Goal: Task Accomplishment & Management: Manage account settings

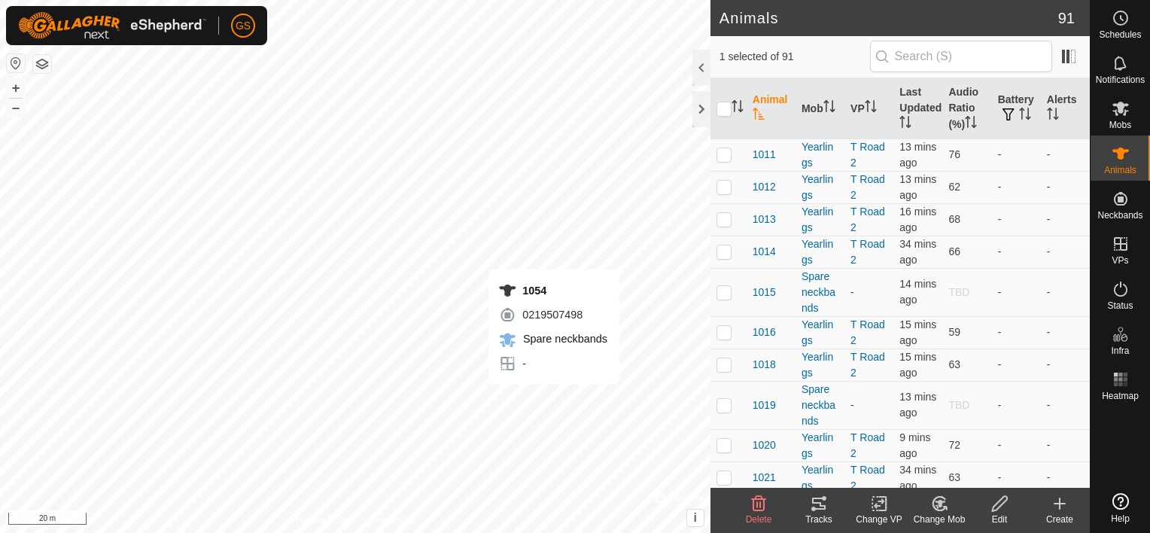
click at [554, 400] on div "1054 0219507498 Spare neckbands - + – ⇧ i © Mapbox , © OpenStreetMap , Improve …" at bounding box center [355, 266] width 711 height 533
checkbox input "true"
checkbox input "false"
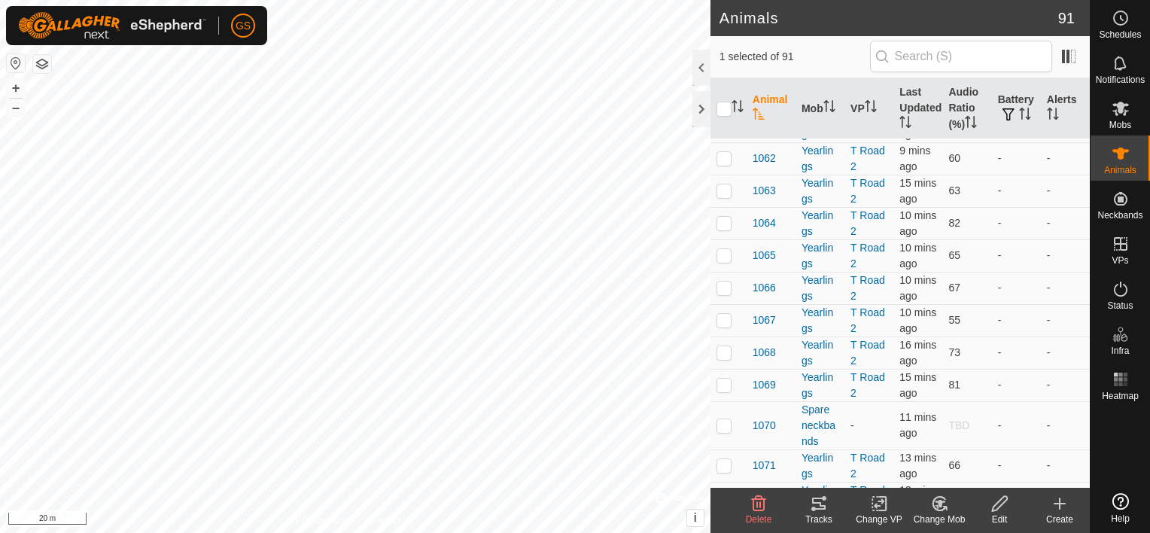
scroll to position [1656, 0]
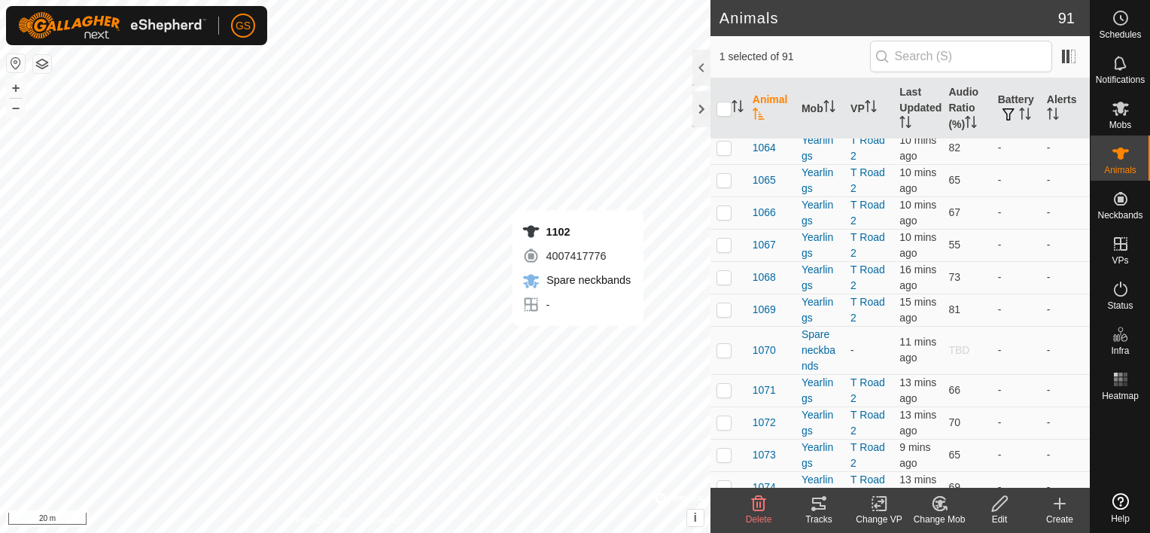
checkbox input "false"
checkbox input "true"
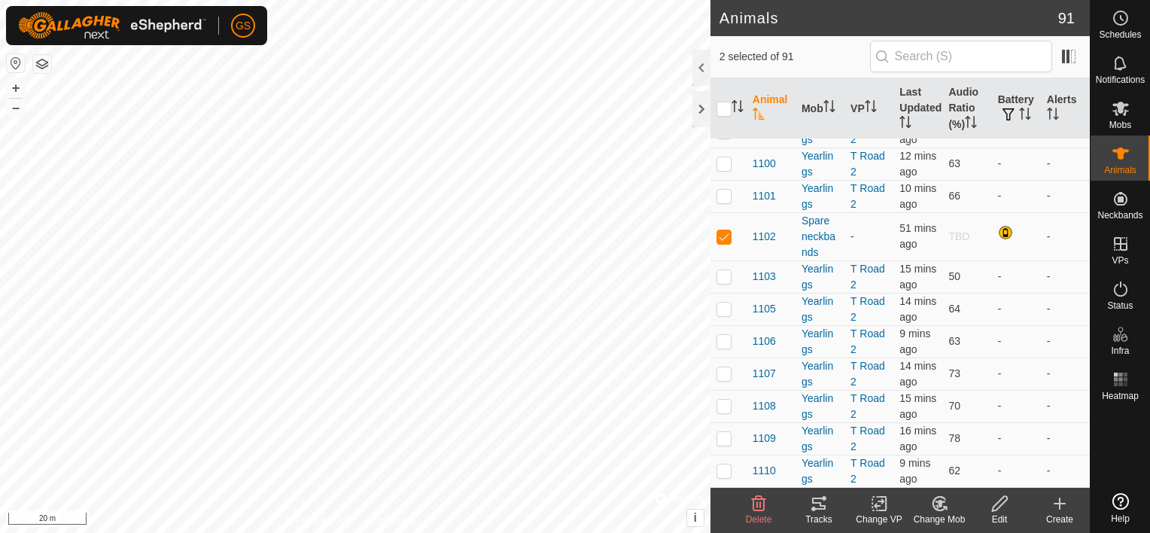
scroll to position [3689, 0]
click at [589, 397] on div "1019 1736384561 Spare neckbands - + – ⇧ i © Mapbox , © OpenStreetMap , Improve …" at bounding box center [355, 266] width 711 height 533
checkbox input "true"
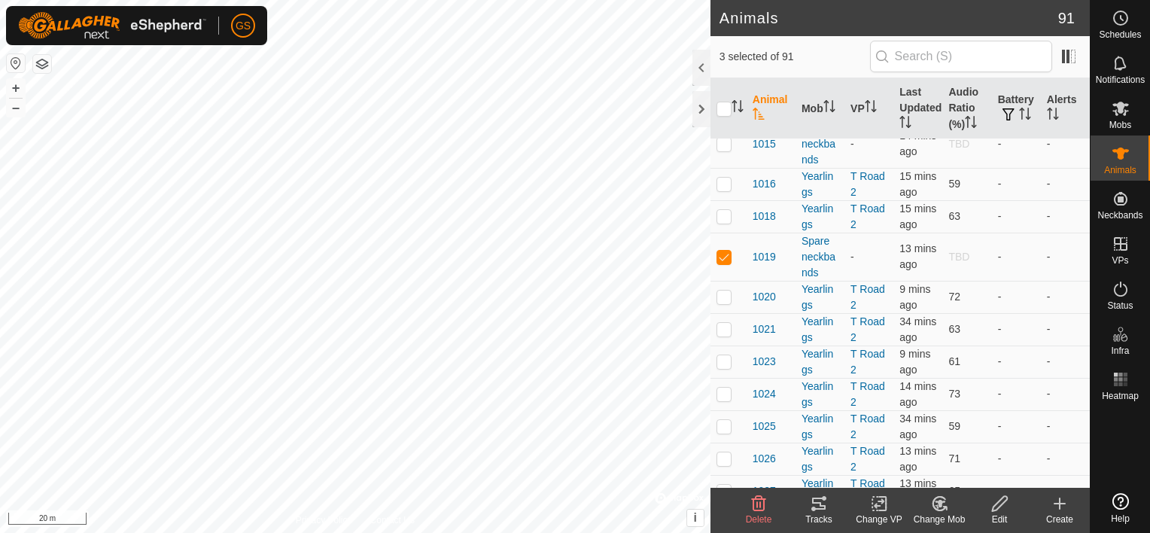
scroll to position [151, 0]
click at [940, 502] on icon at bounding box center [940, 504] width 11 height 8
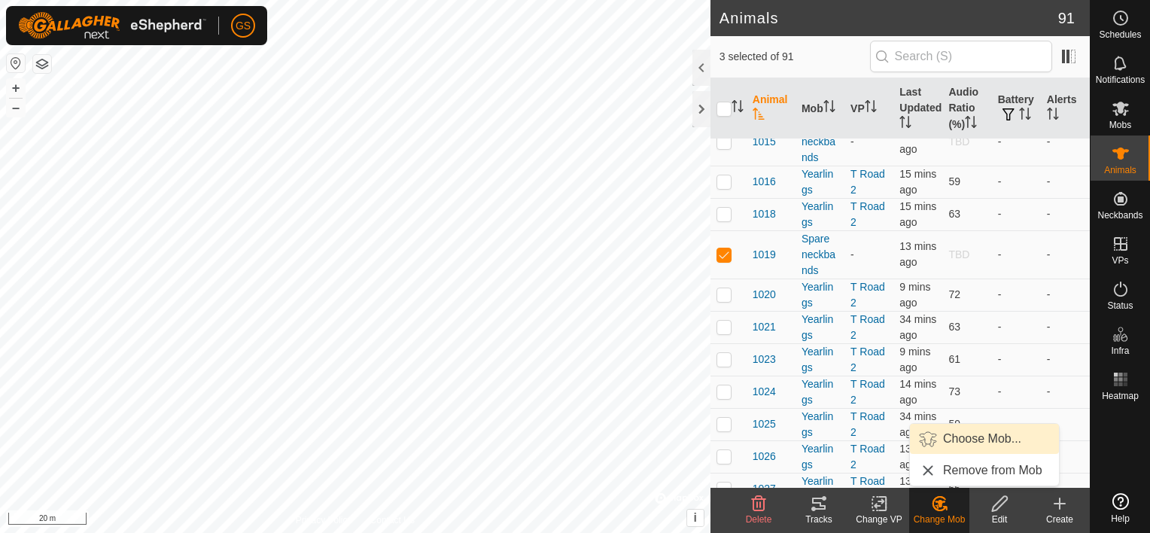
click at [970, 442] on link "Choose Mob..." at bounding box center [984, 439] width 149 height 30
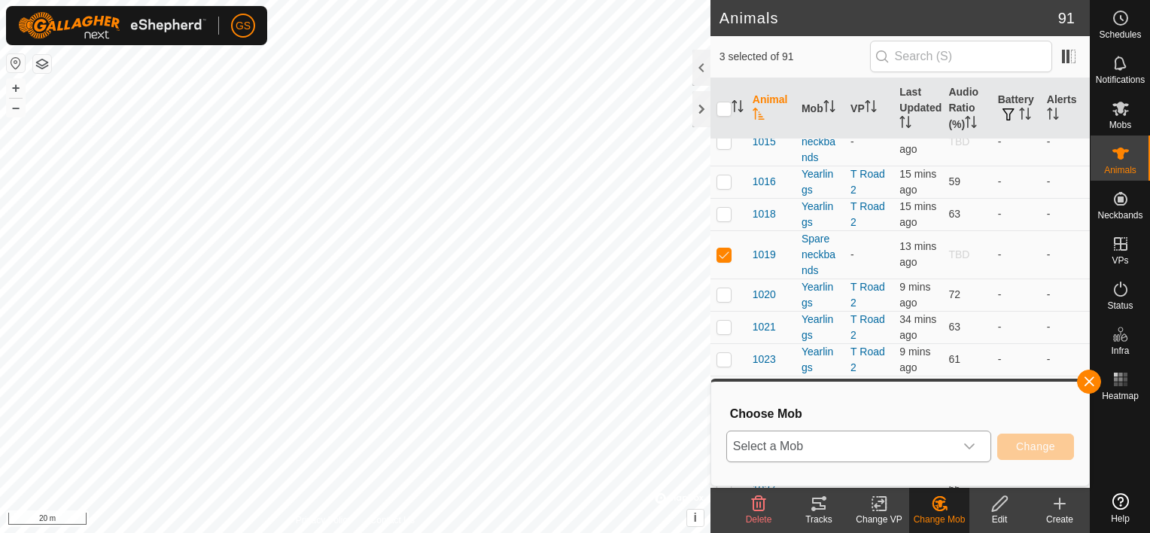
click at [969, 446] on icon "dropdown trigger" at bounding box center [969, 446] width 11 height 6
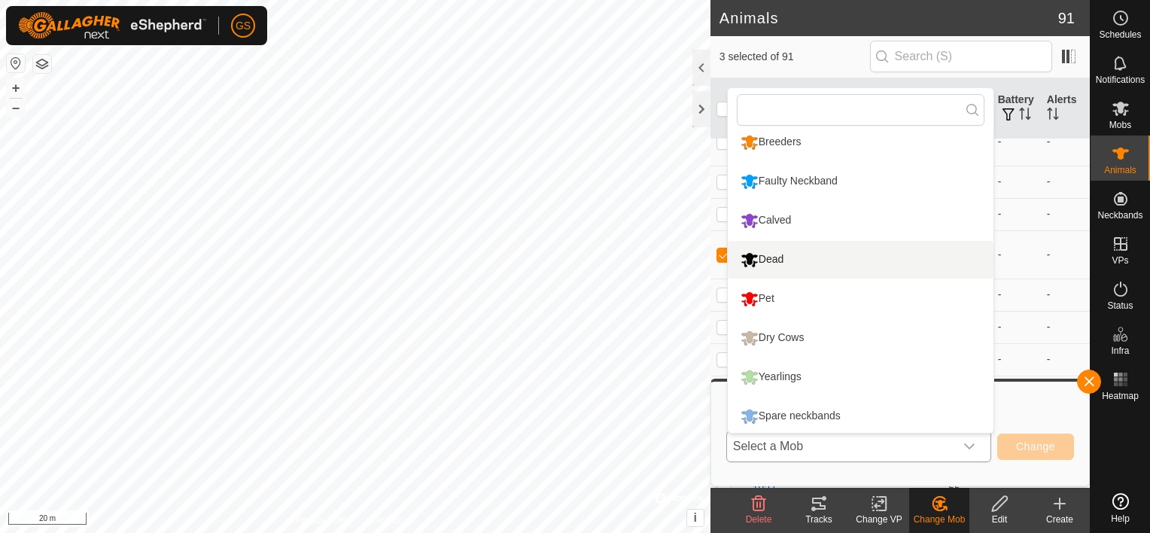
scroll to position [11, 0]
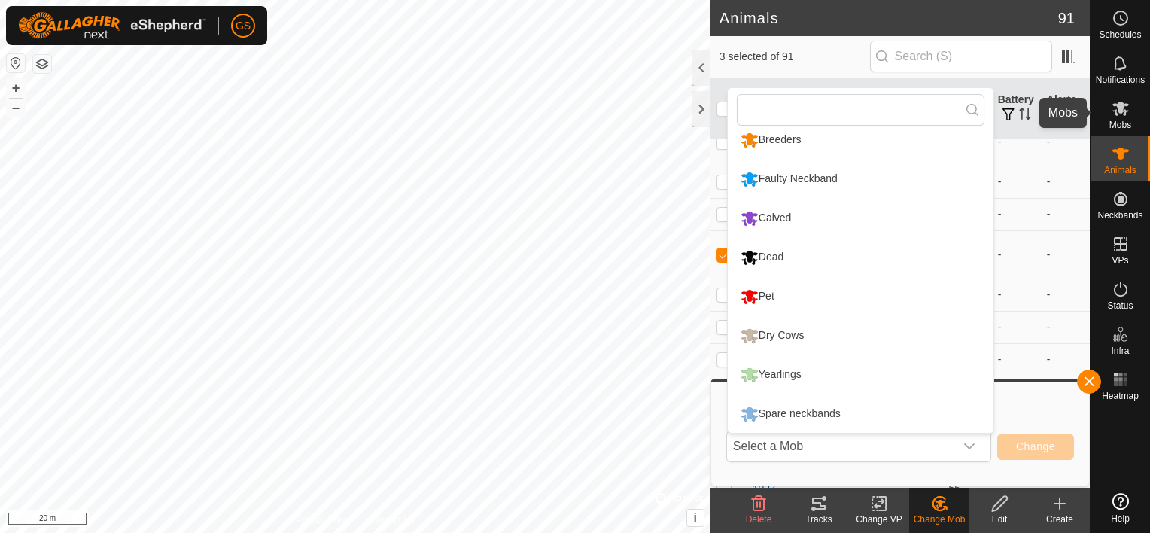
click at [1123, 114] on icon at bounding box center [1121, 109] width 17 height 14
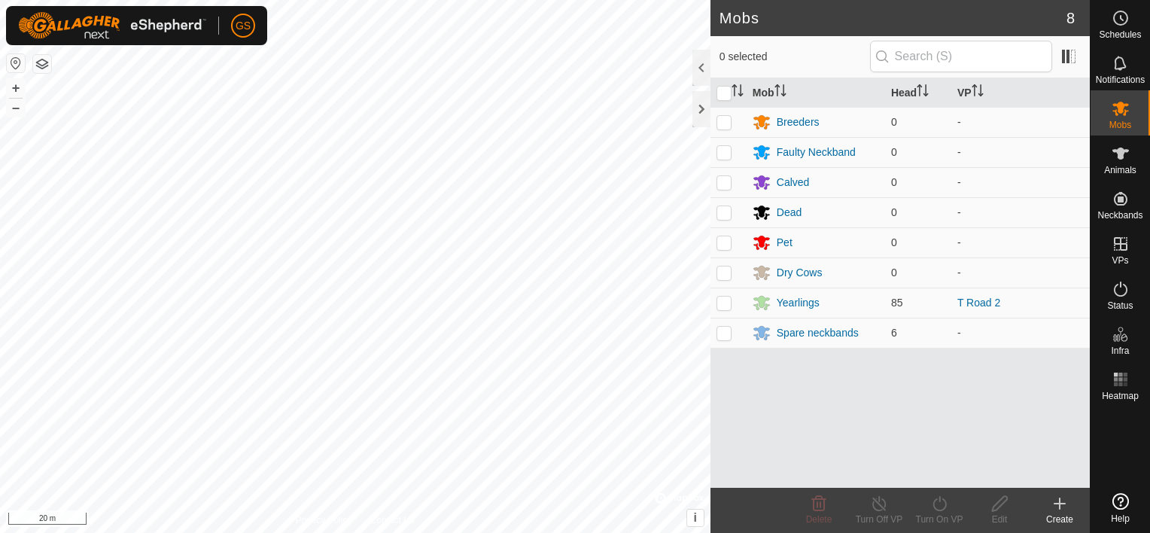
click at [1060, 504] on icon at bounding box center [1060, 504] width 11 height 0
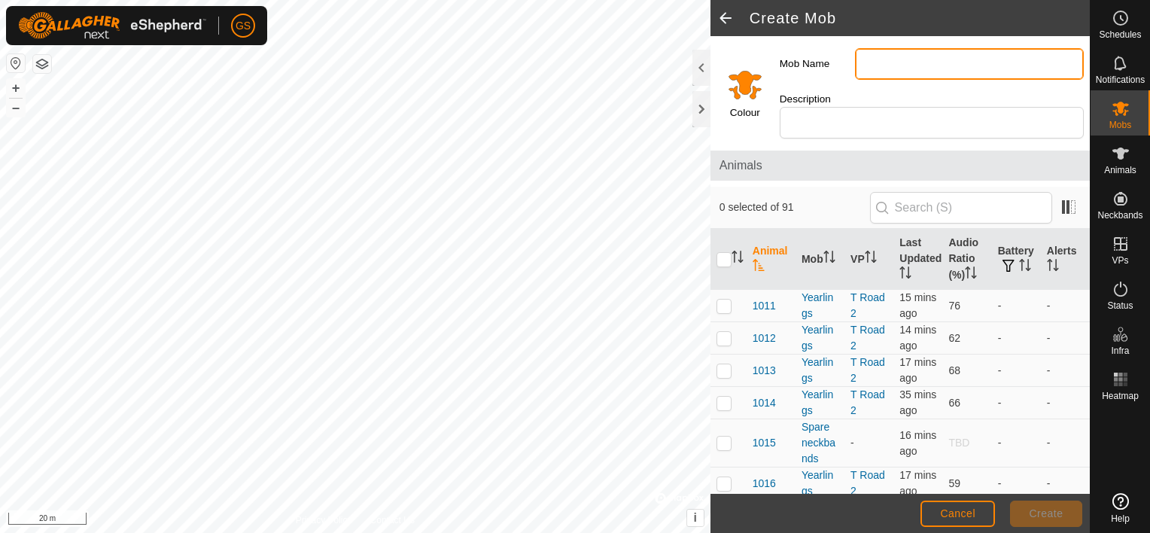
click at [915, 67] on input "Mob Name" at bounding box center [969, 64] width 229 height 32
type input "Bulls"
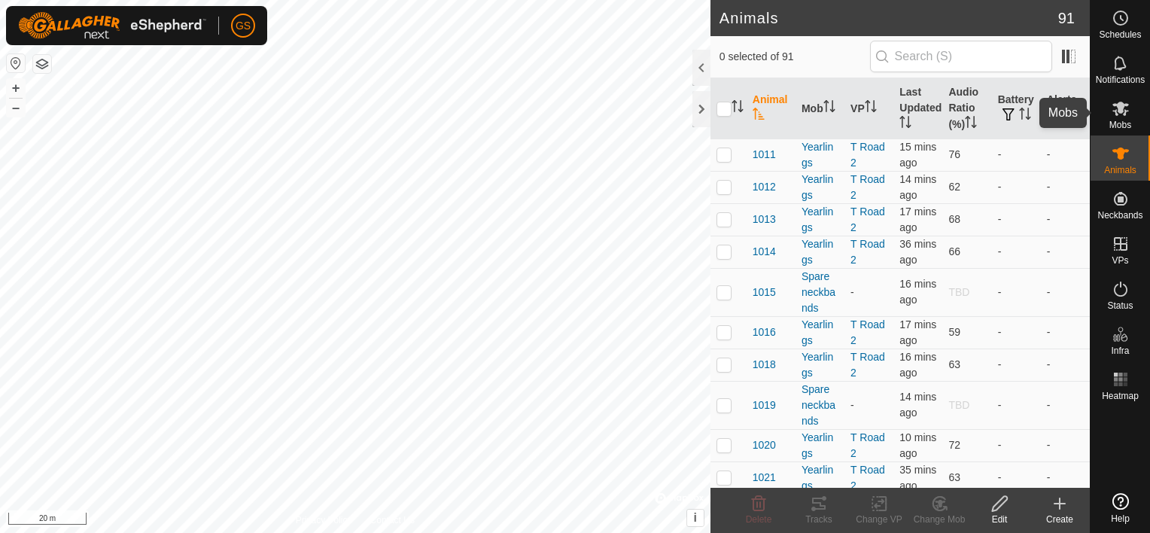
click at [1129, 111] on icon at bounding box center [1121, 108] width 18 height 18
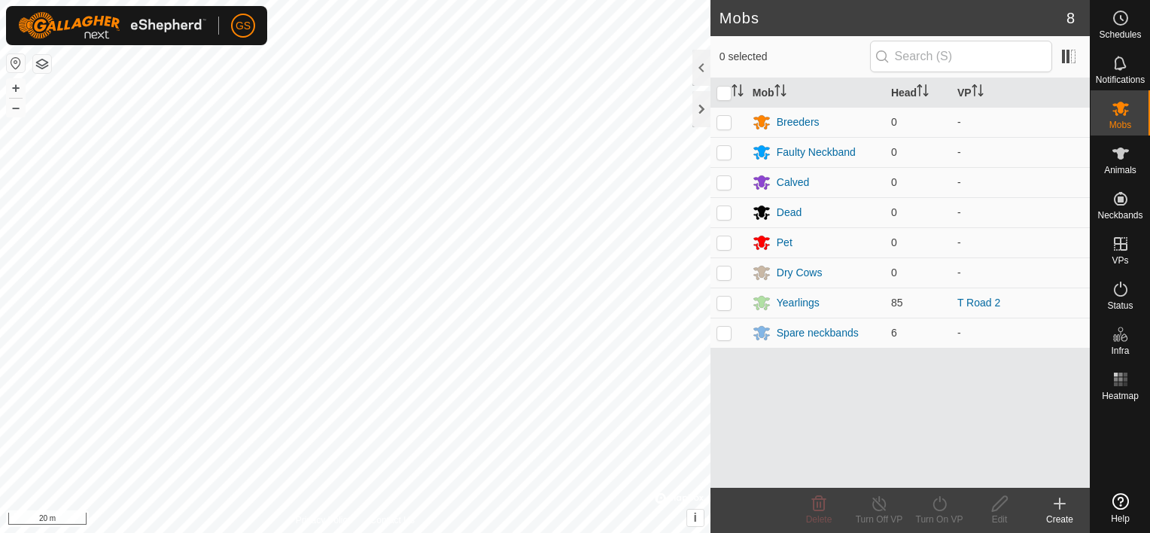
click at [1058, 509] on icon at bounding box center [1060, 504] width 18 height 18
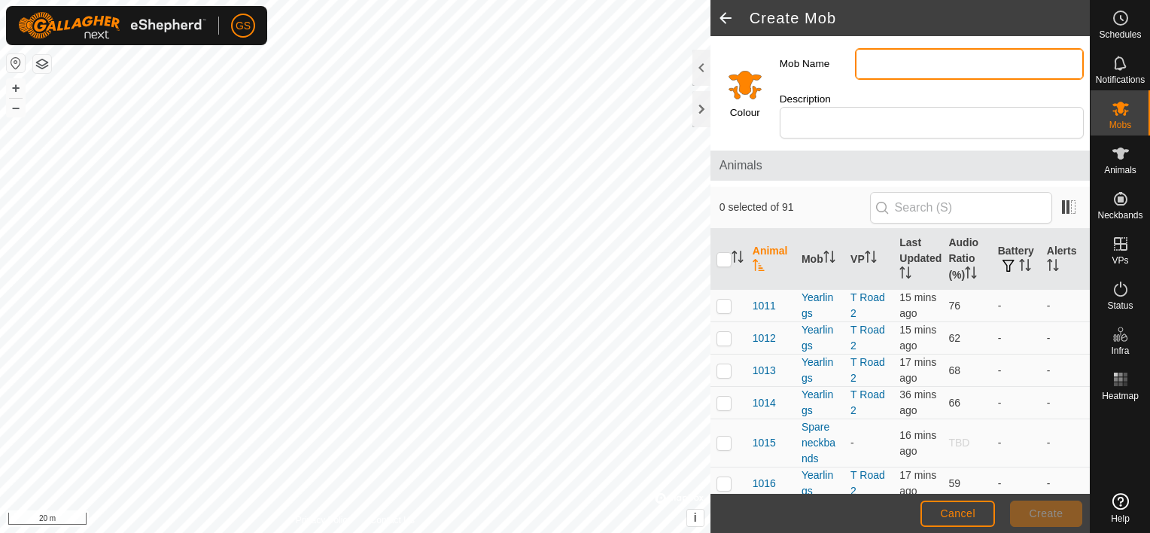
click at [894, 69] on input "Mob Name" at bounding box center [969, 64] width 229 height 32
type input "Bulls"
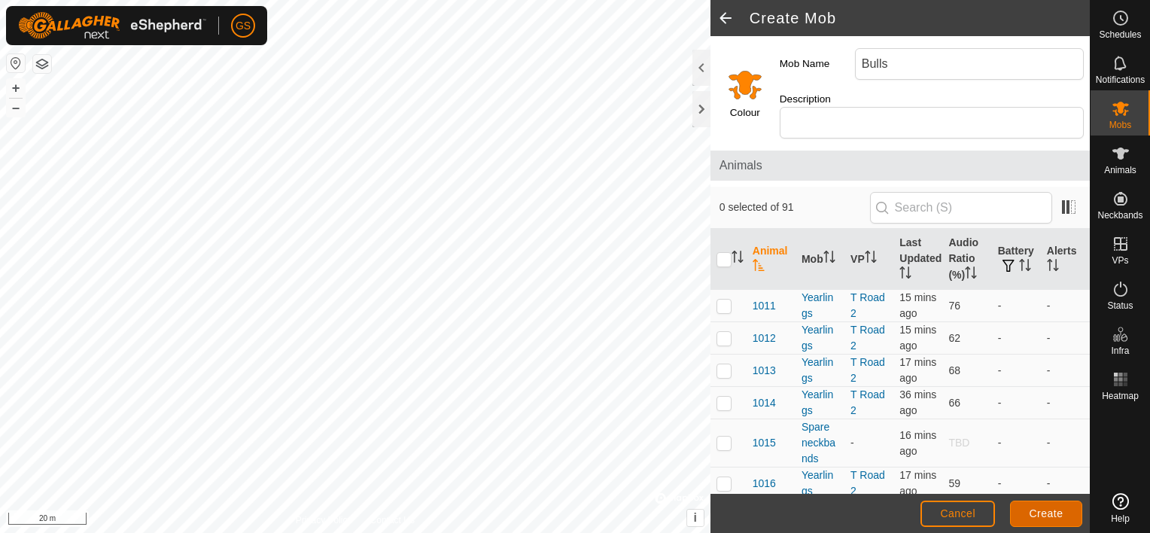
click at [1040, 513] on span "Create" at bounding box center [1047, 513] width 34 height 12
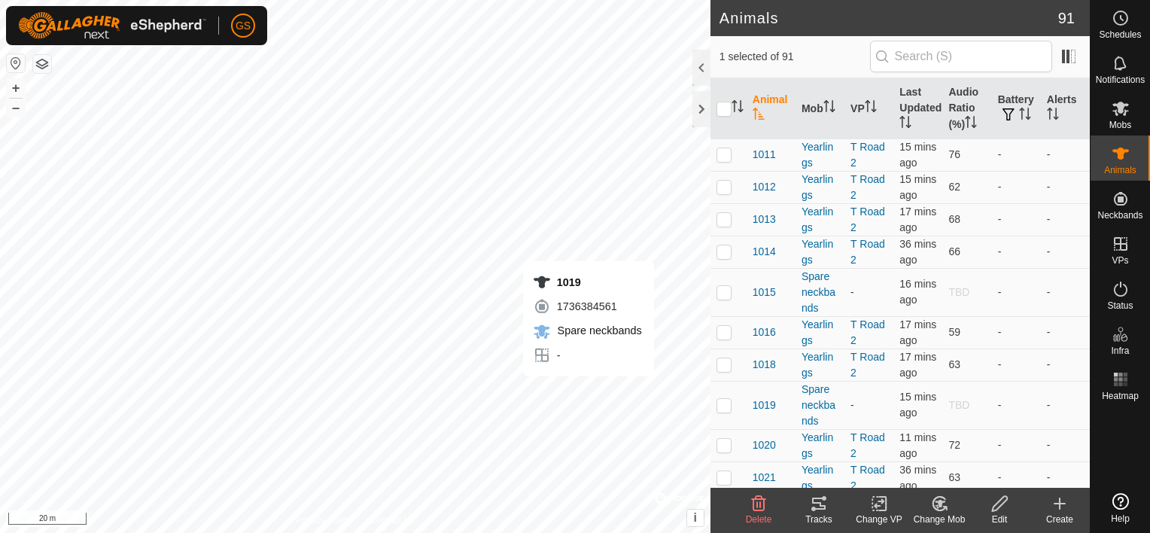
click at [588, 391] on div "1019 1736384561 Spare neckbands - + – ⇧ i © Mapbox , © OpenStreetMap , Improve …" at bounding box center [355, 266] width 711 height 533
checkbox input "true"
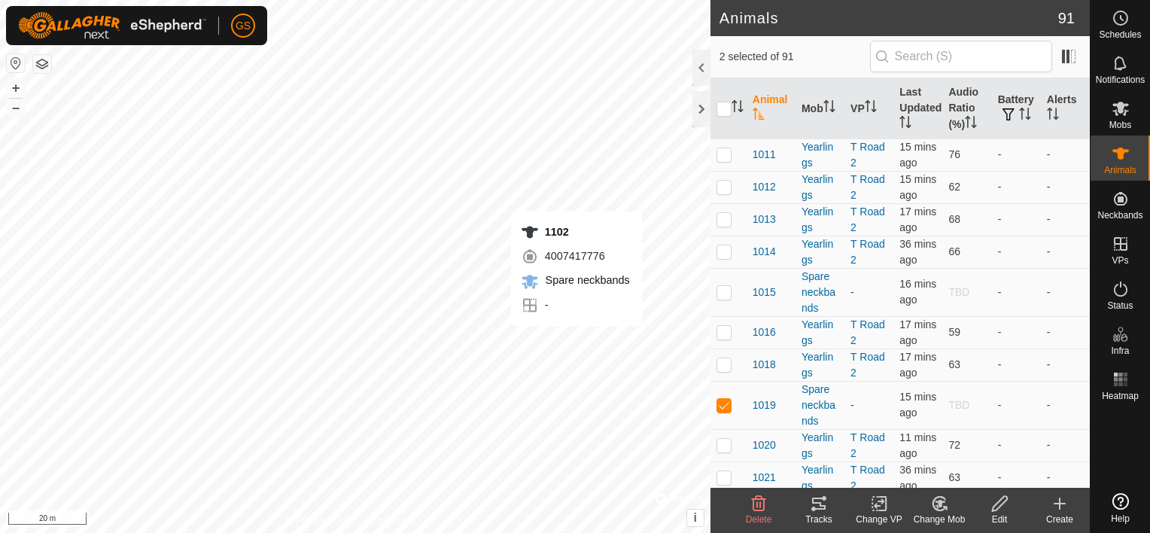
checkbox input "true"
click at [937, 501] on icon at bounding box center [940, 504] width 11 height 8
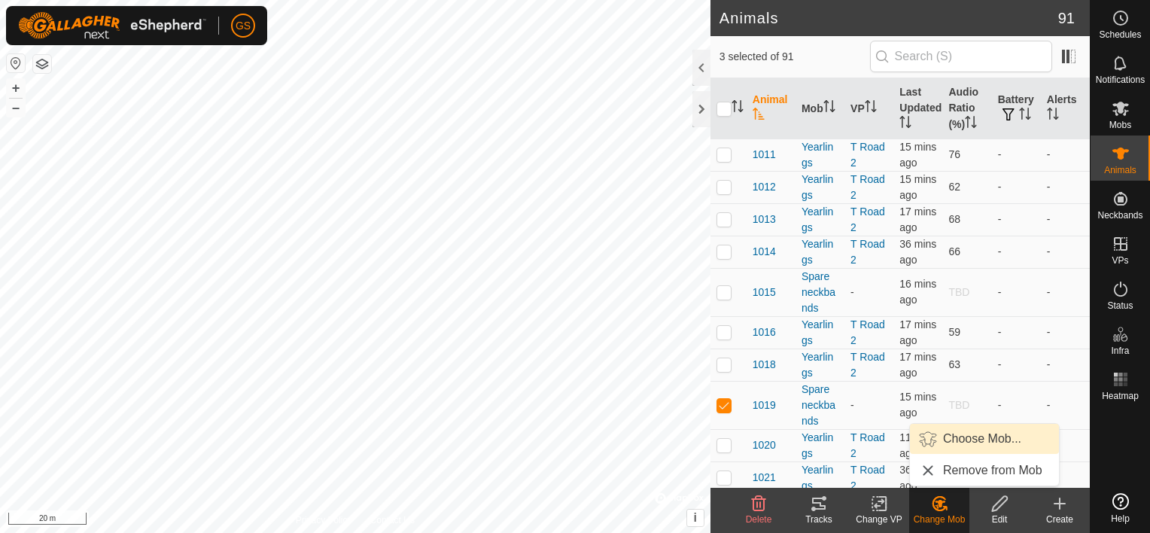
click at [970, 437] on link "Choose Mob..." at bounding box center [984, 439] width 149 height 30
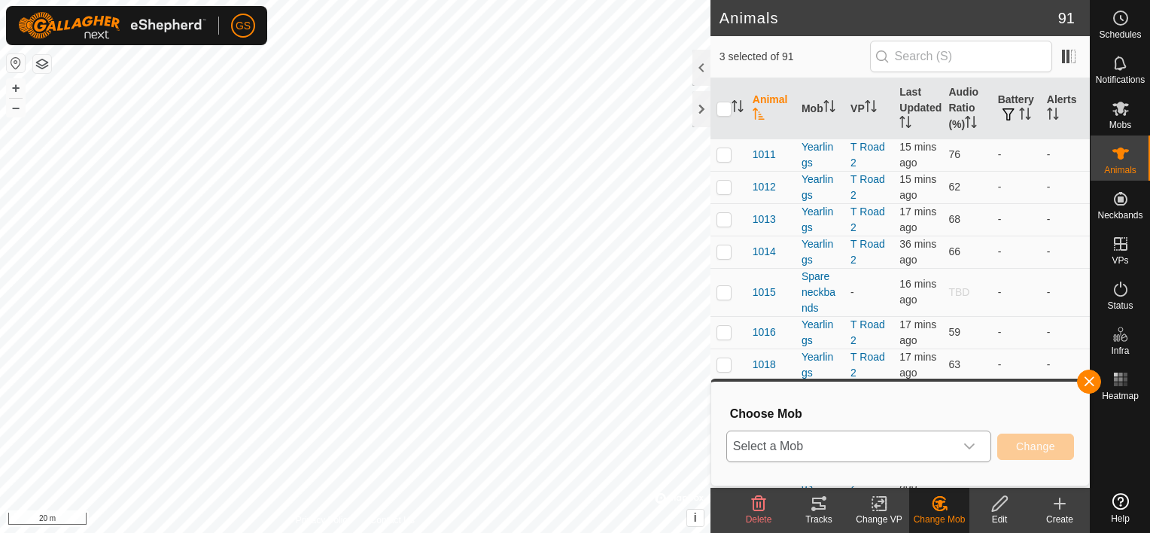
click at [976, 443] on icon "dropdown trigger" at bounding box center [970, 446] width 12 height 12
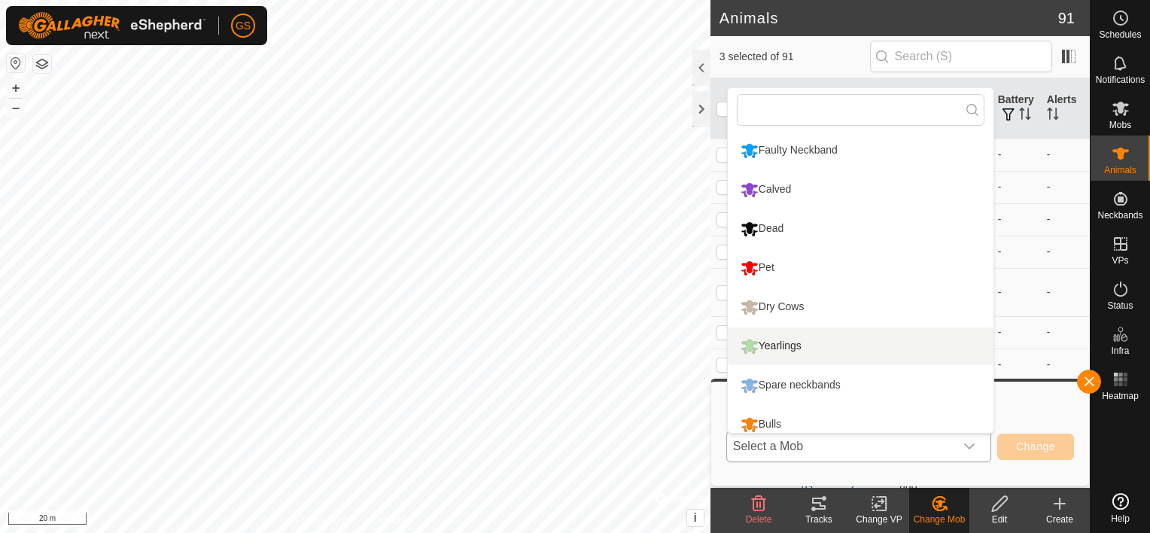
scroll to position [50, 0]
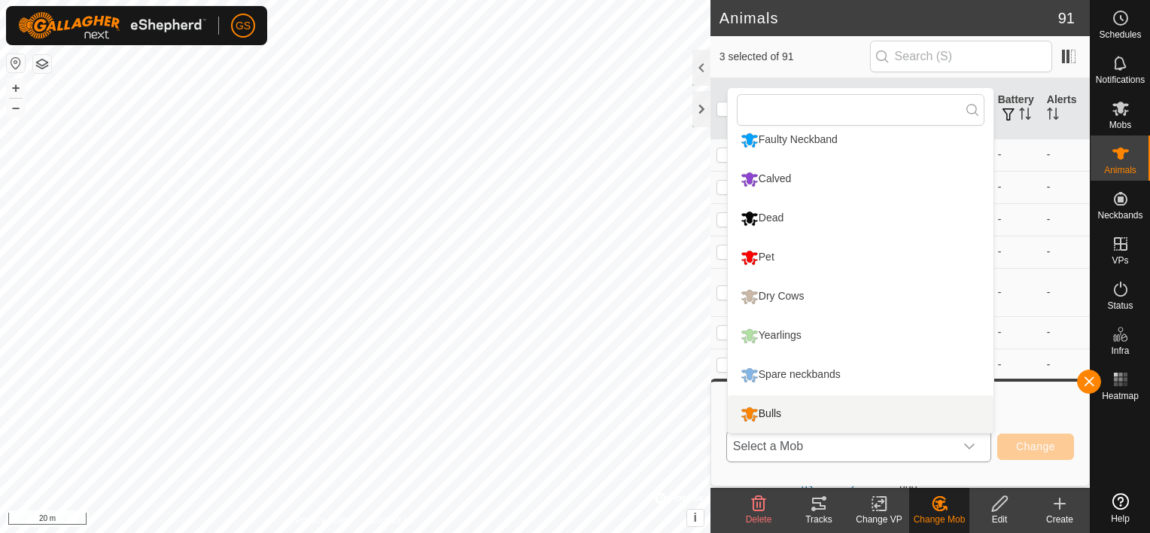
click at [824, 415] on li "Bulls" at bounding box center [861, 414] width 266 height 38
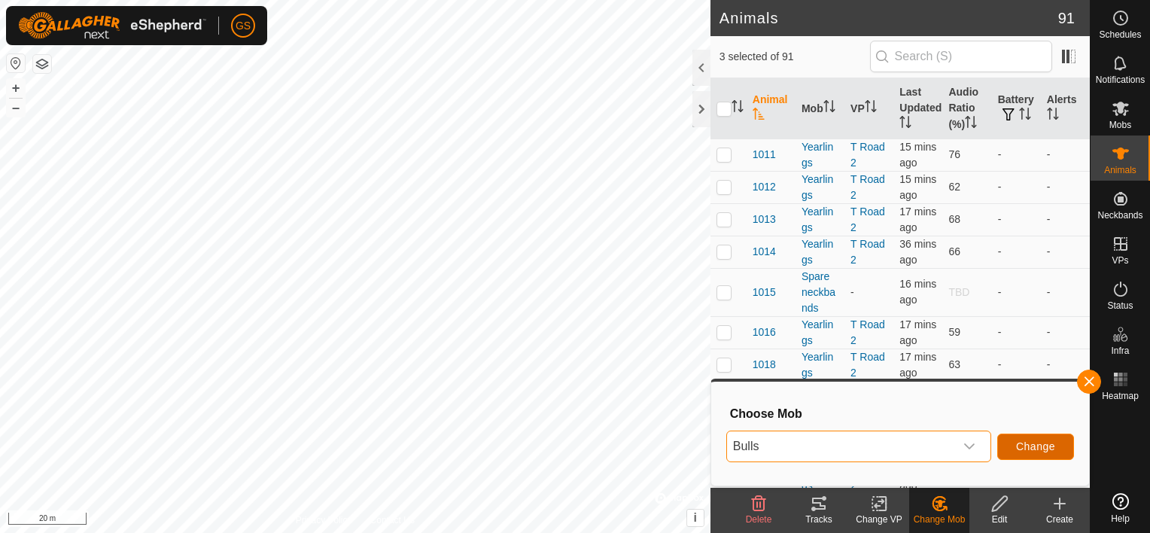
click at [1035, 445] on span "Change" at bounding box center [1035, 446] width 39 height 12
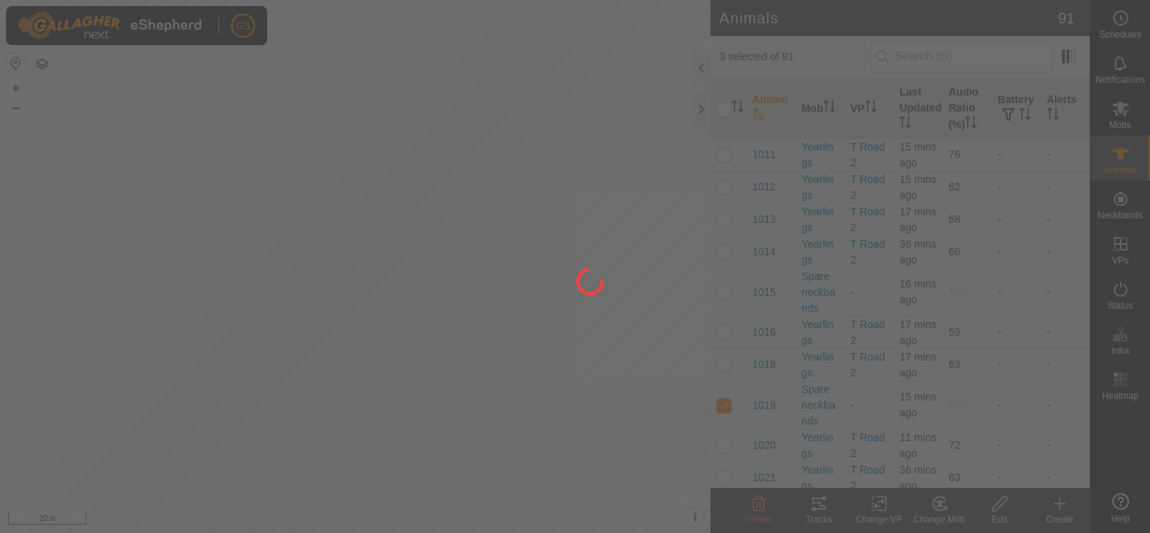
checkbox input "false"
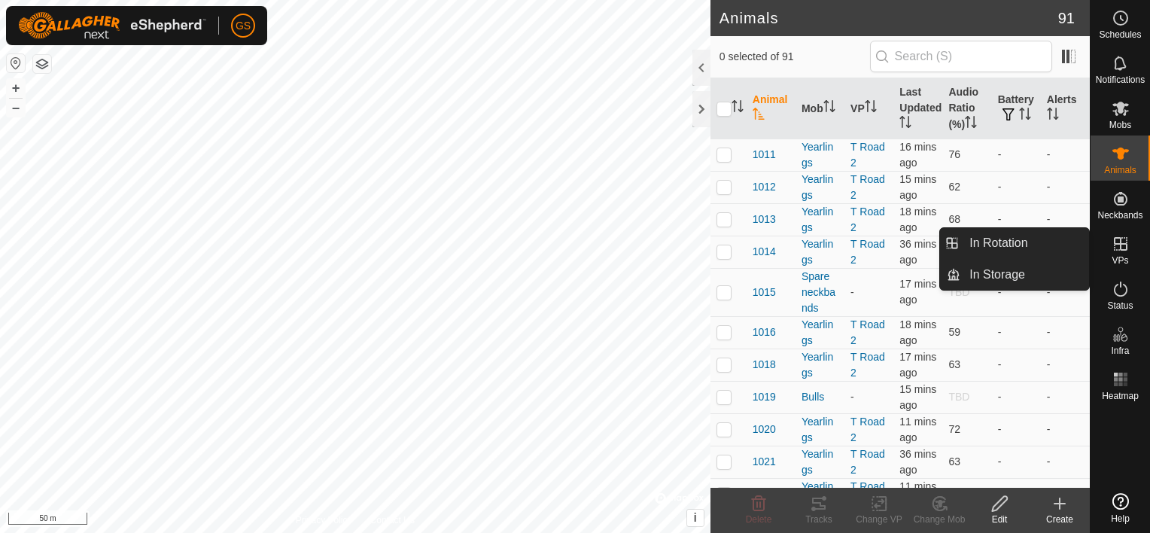
click at [1113, 251] on icon at bounding box center [1121, 244] width 18 height 18
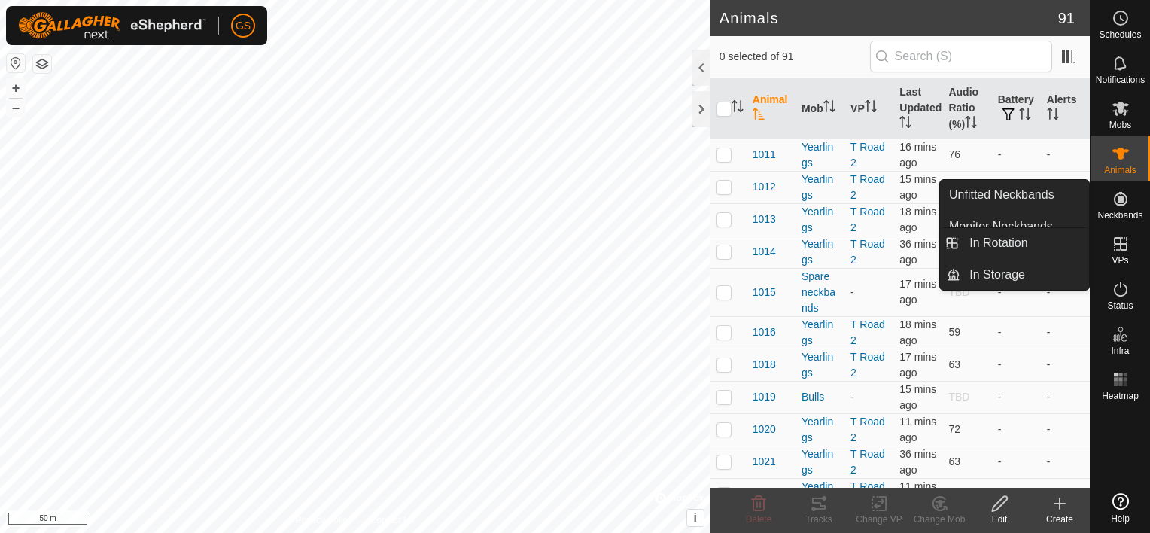
click at [1126, 244] on icon at bounding box center [1121, 244] width 14 height 14
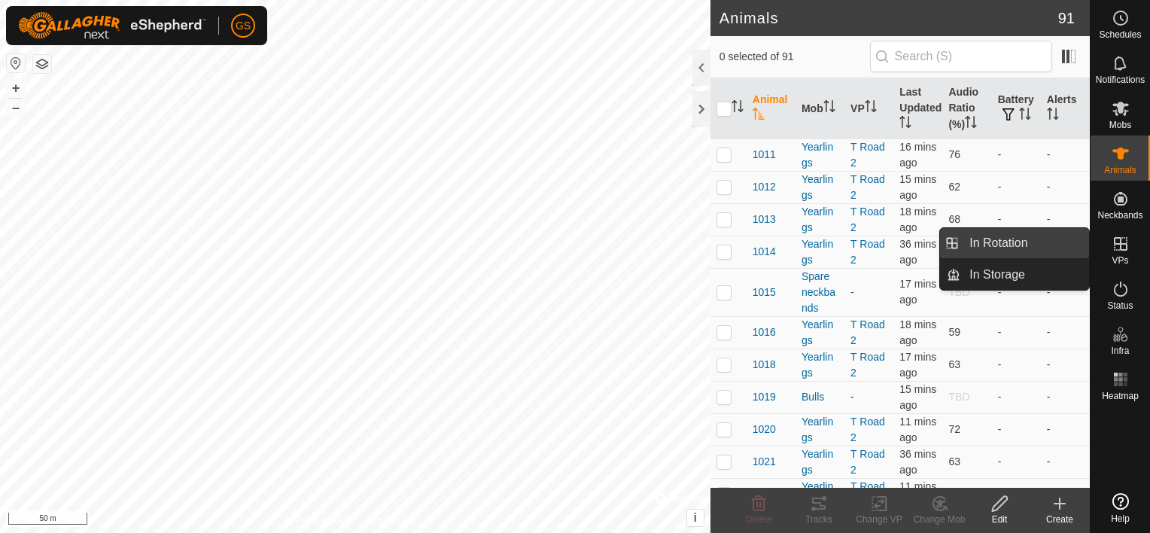
click at [1035, 239] on link "In Rotation" at bounding box center [1025, 243] width 129 height 30
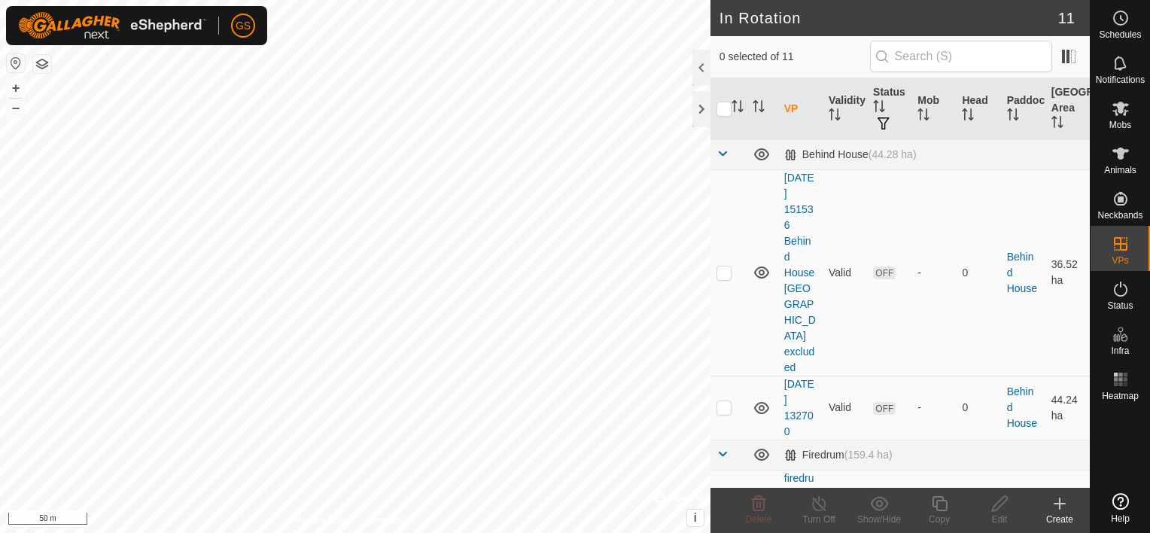
click at [1055, 516] on div "Create" at bounding box center [1060, 520] width 60 height 14
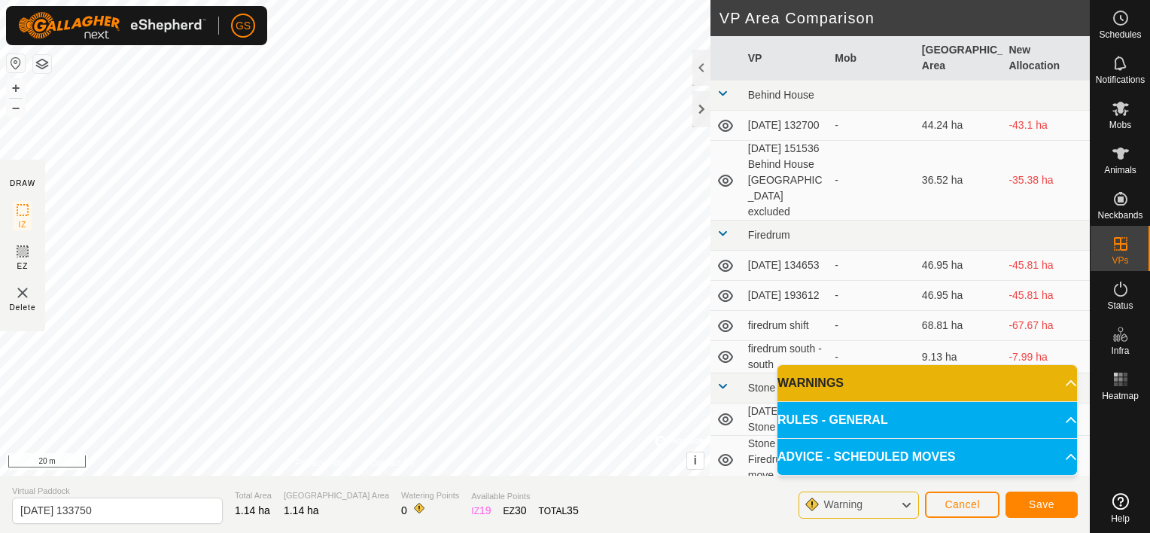
click at [1063, 388] on p-accordion-header "WARNINGS" at bounding box center [928, 383] width 300 height 36
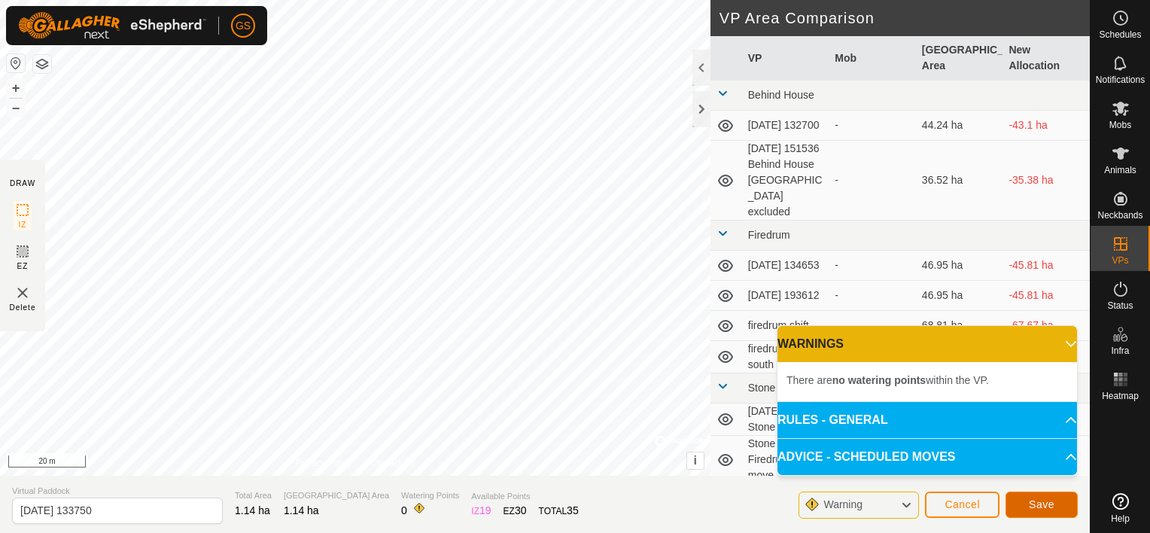
click at [1036, 498] on span "Save" at bounding box center [1042, 504] width 26 height 12
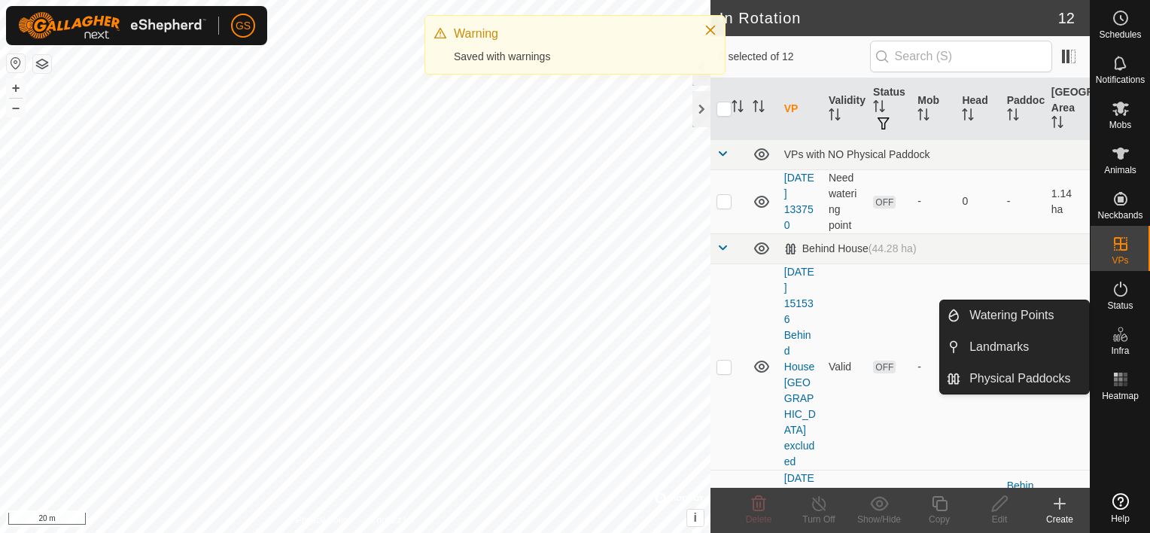
click at [1120, 339] on icon at bounding box center [1121, 334] width 18 height 18
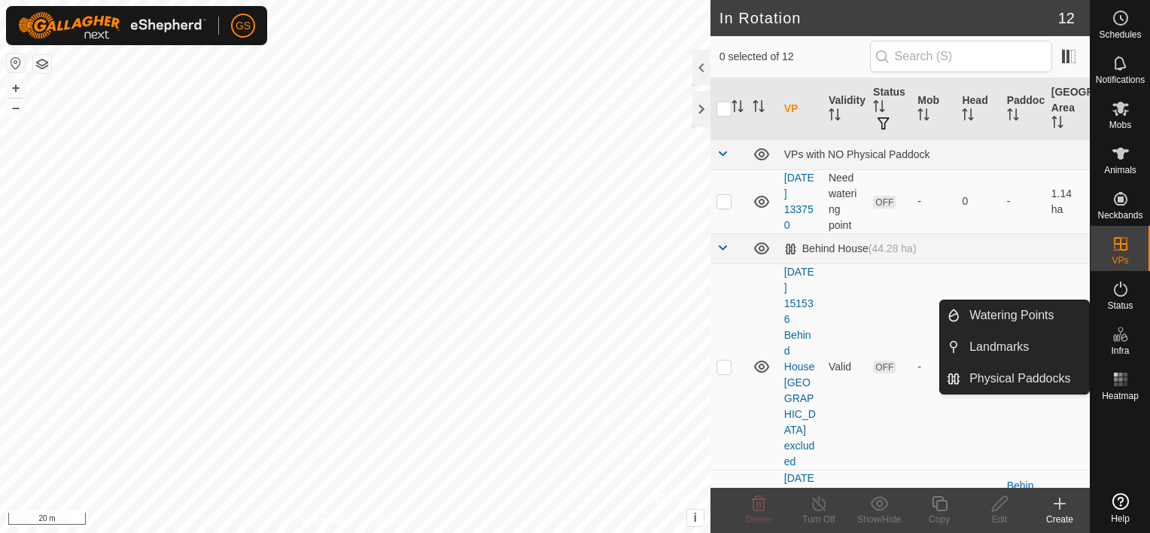
click at [1040, 324] on link "Watering Points" at bounding box center [1025, 315] width 129 height 30
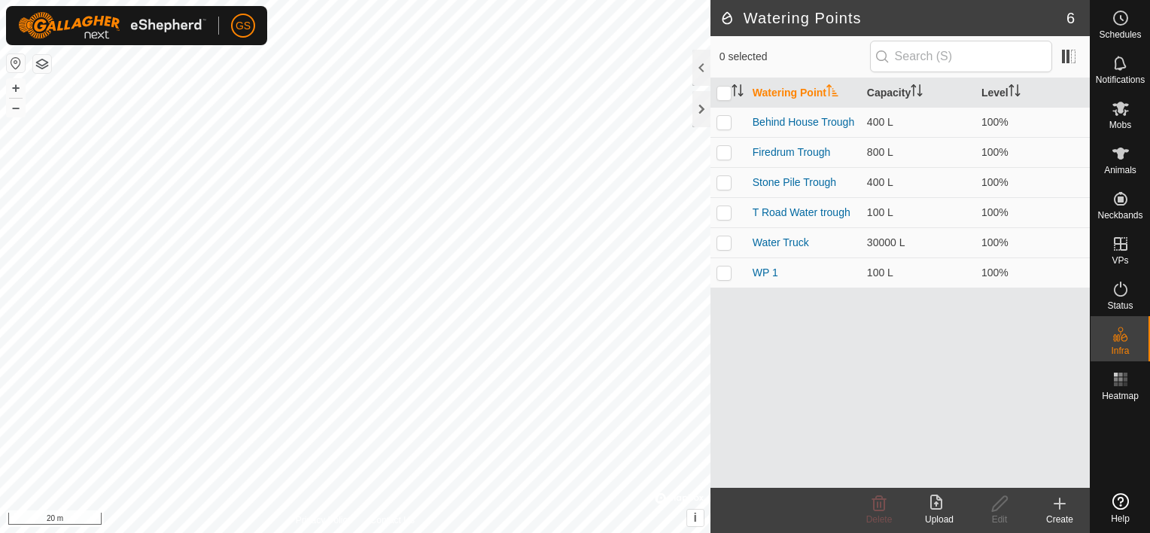
click at [1057, 504] on icon at bounding box center [1060, 504] width 11 height 0
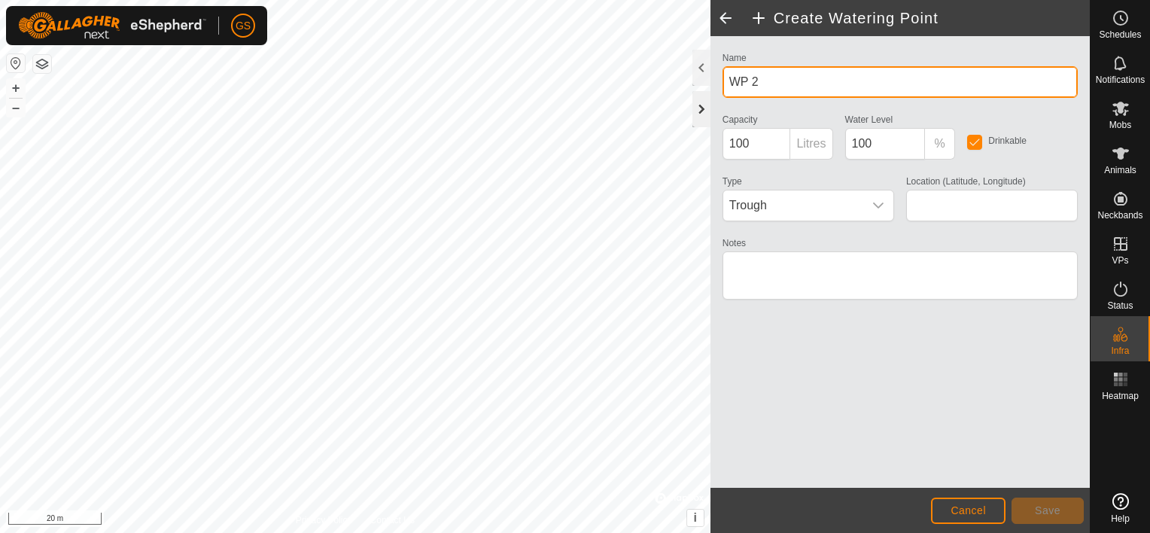
drag, startPoint x: 778, startPoint y: 87, endPoint x: 707, endPoint y: 93, distance: 71.0
click at [711, 93] on div "Create Watering Point Name WP 2 Capacity 100 Litres Water Level 100 % Drinkable…" at bounding box center [900, 266] width 379 height 533
type input "Bull Pen"
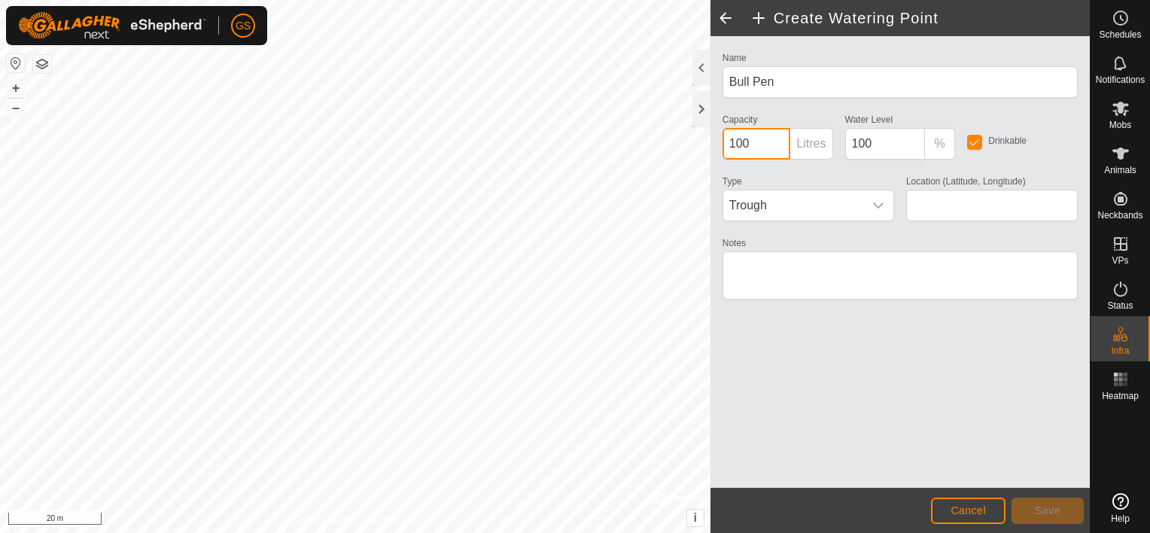
drag, startPoint x: 766, startPoint y: 145, endPoint x: 726, endPoint y: 145, distance: 39.9
click at [726, 145] on input "100" at bounding box center [757, 144] width 69 height 32
type input "600"
type input "-32.760915, 135.216242"
click at [1046, 508] on span "Save" at bounding box center [1048, 510] width 26 height 12
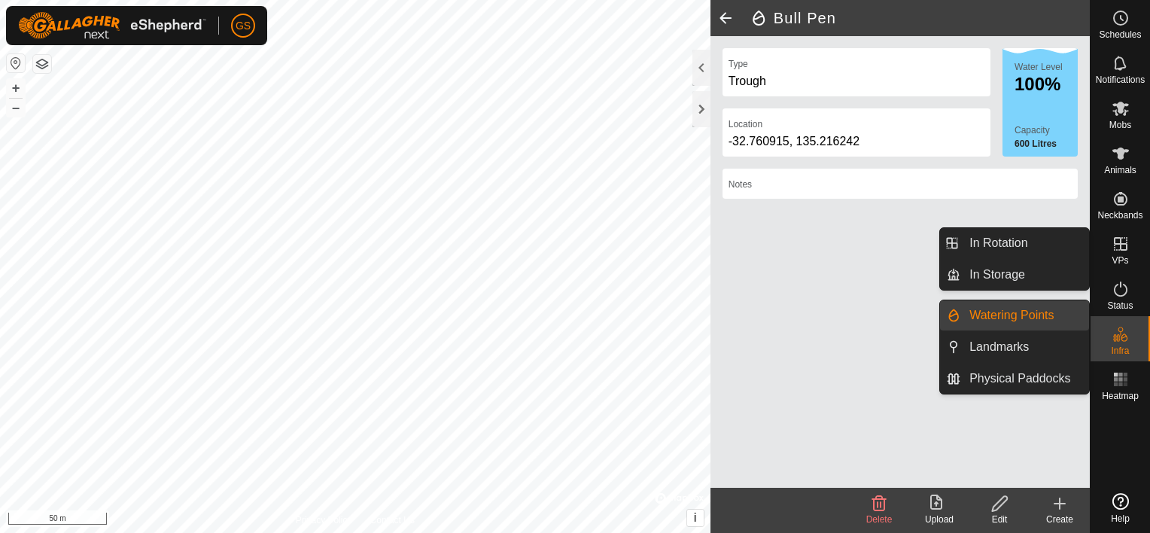
click at [1123, 247] on icon at bounding box center [1121, 244] width 18 height 18
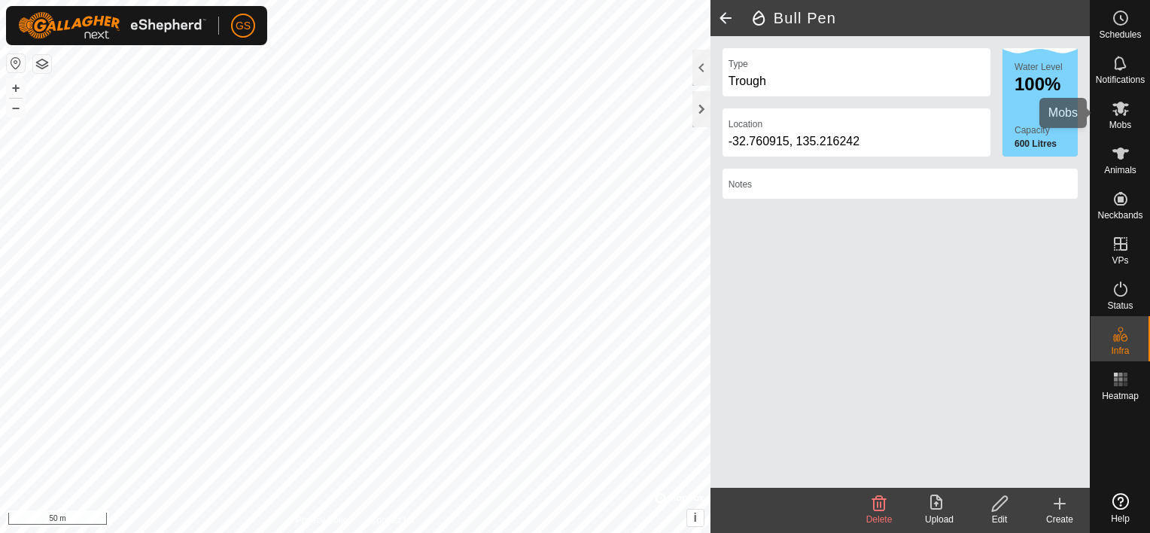
click at [1131, 121] on span "Mobs" at bounding box center [1121, 124] width 22 height 9
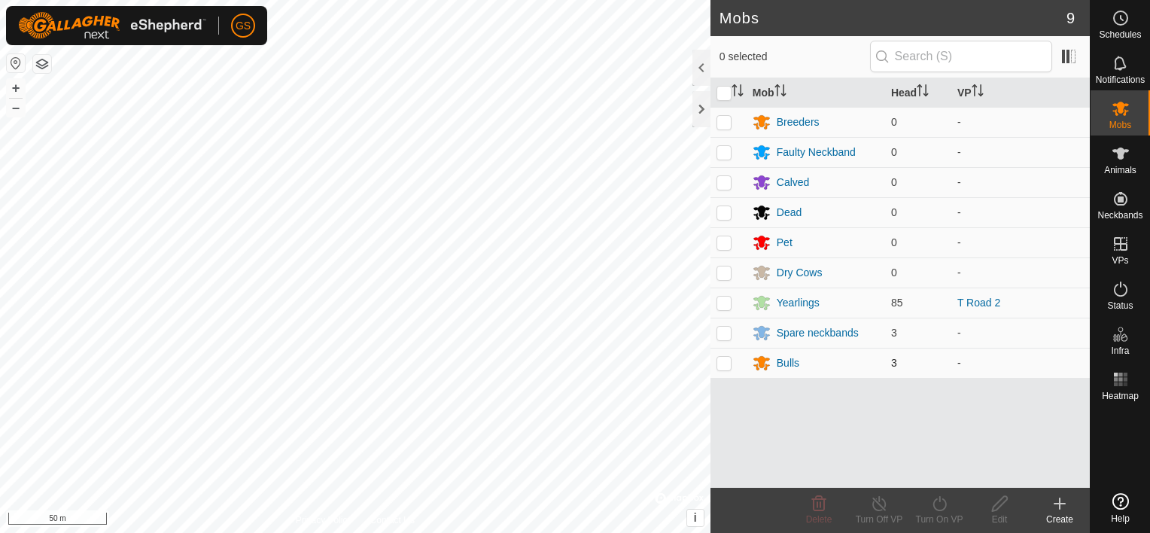
click at [726, 361] on p-checkbox at bounding box center [724, 363] width 15 height 12
checkbox input "true"
click at [940, 510] on icon at bounding box center [940, 503] width 14 height 15
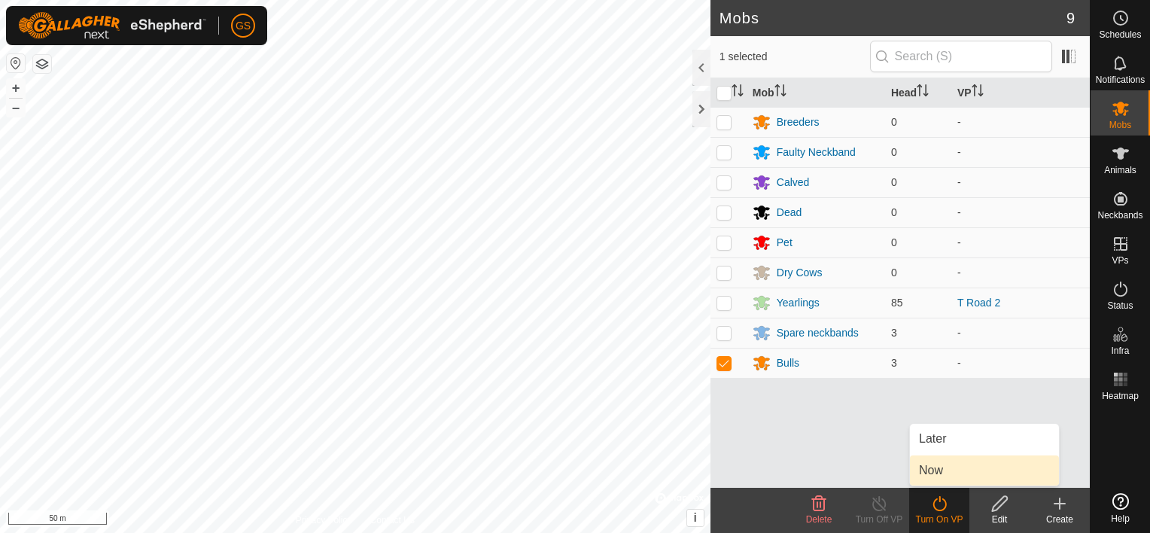
click at [951, 468] on link "Now" at bounding box center [984, 470] width 149 height 30
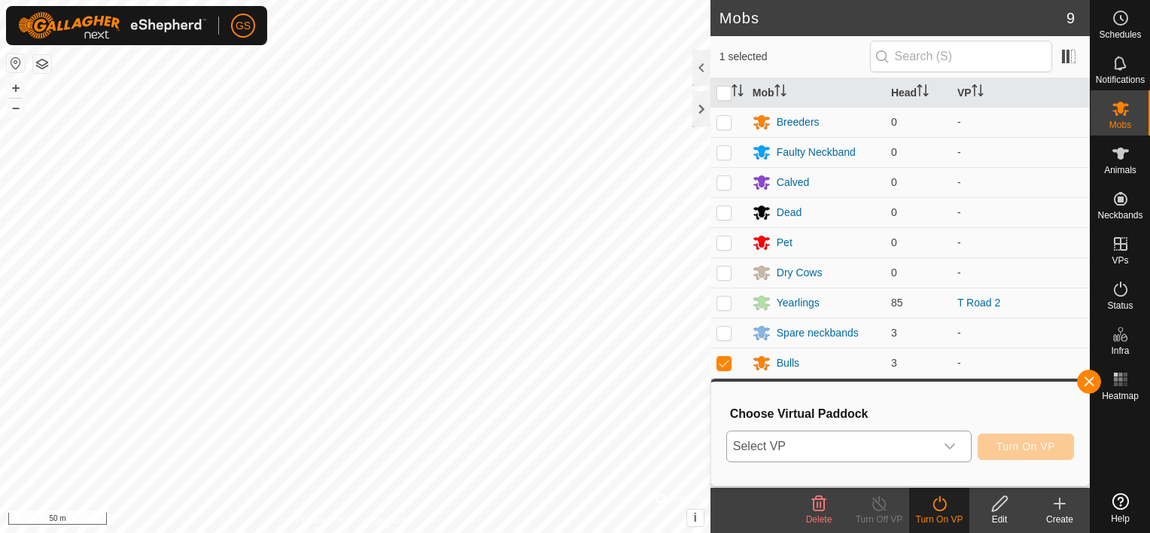
click at [950, 449] on icon "dropdown trigger" at bounding box center [950, 446] width 12 height 12
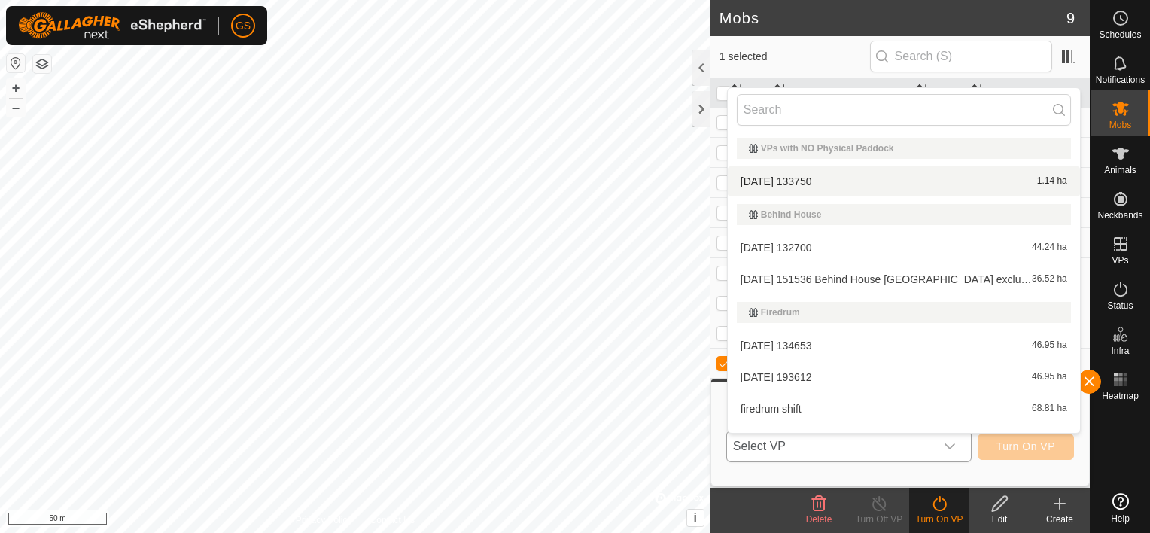
click at [808, 178] on li "[DATE] 133750 1.14 ha" at bounding box center [904, 181] width 352 height 30
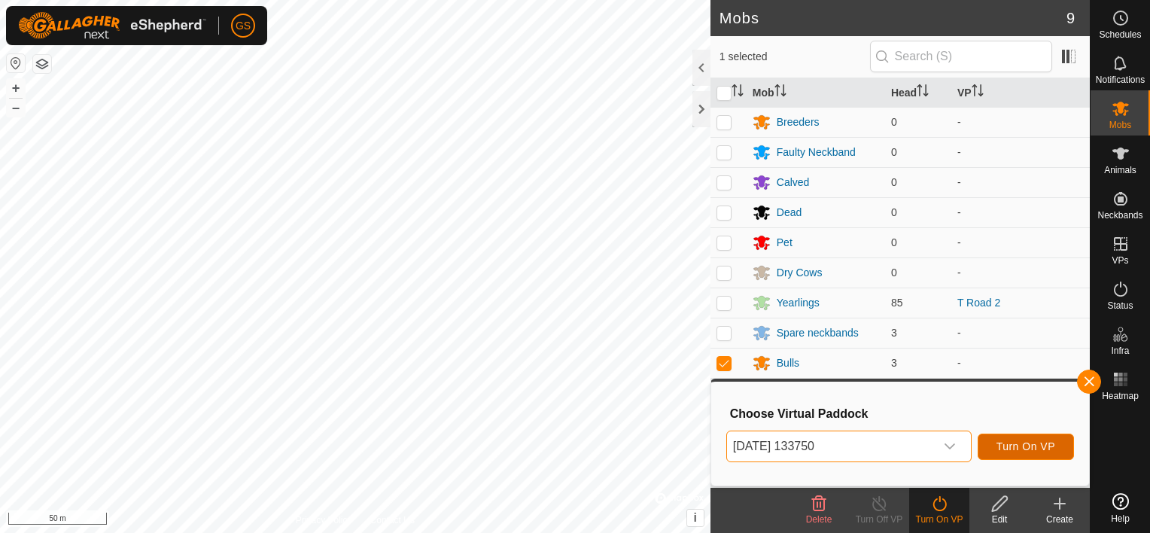
click at [1028, 450] on span "Turn On VP" at bounding box center [1026, 446] width 59 height 12
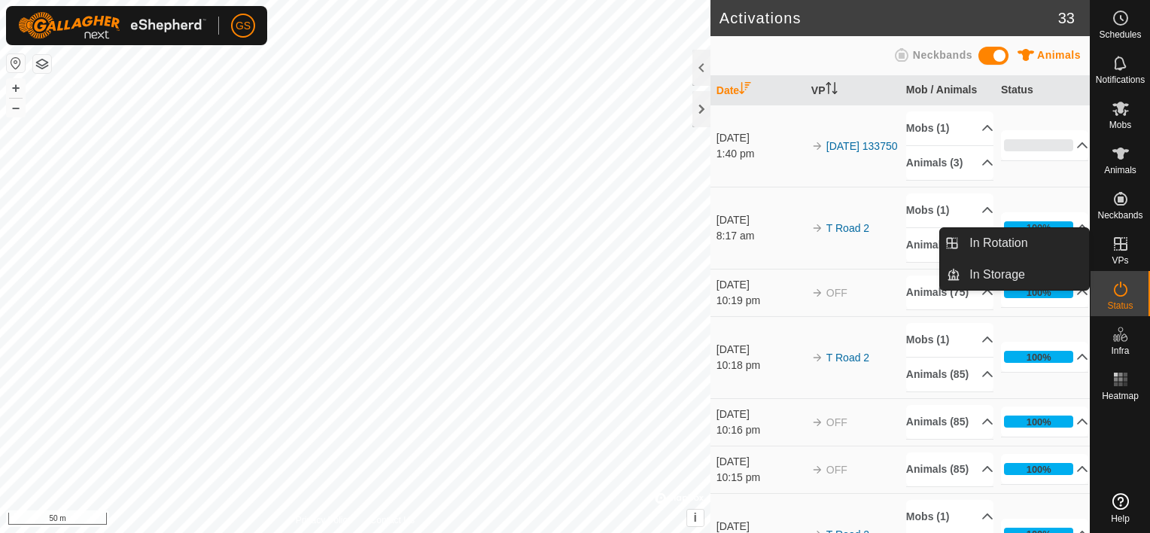
click at [1122, 249] on icon at bounding box center [1121, 244] width 14 height 14
click at [1030, 242] on link "In Rotation" at bounding box center [1025, 243] width 129 height 30
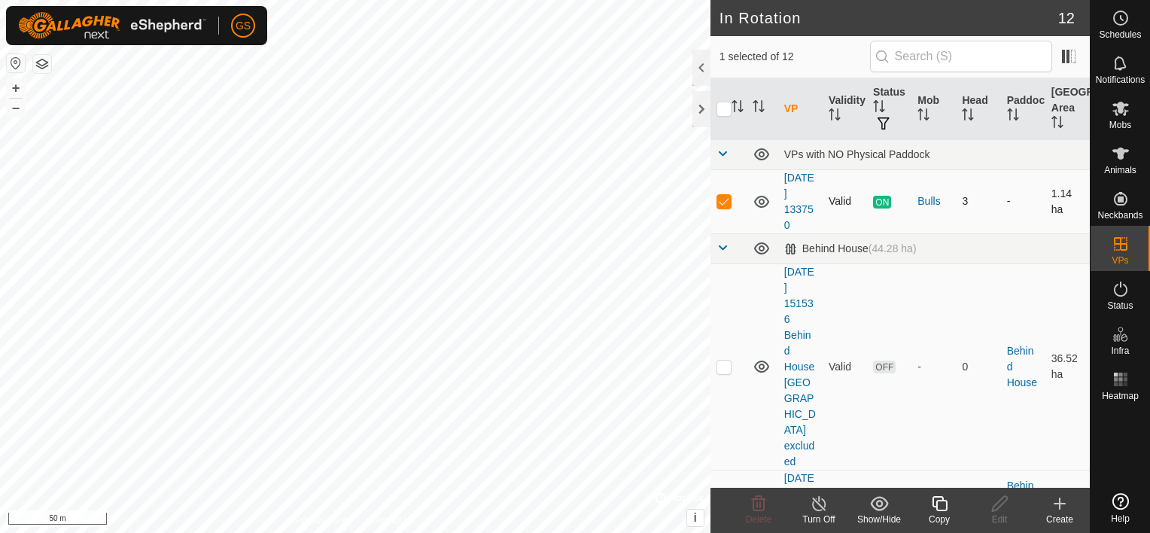
click at [806, 201] on td "[DATE] 133750" at bounding box center [800, 201] width 44 height 64
click at [727, 204] on p-checkbox at bounding box center [724, 201] width 15 height 12
checkbox input "false"
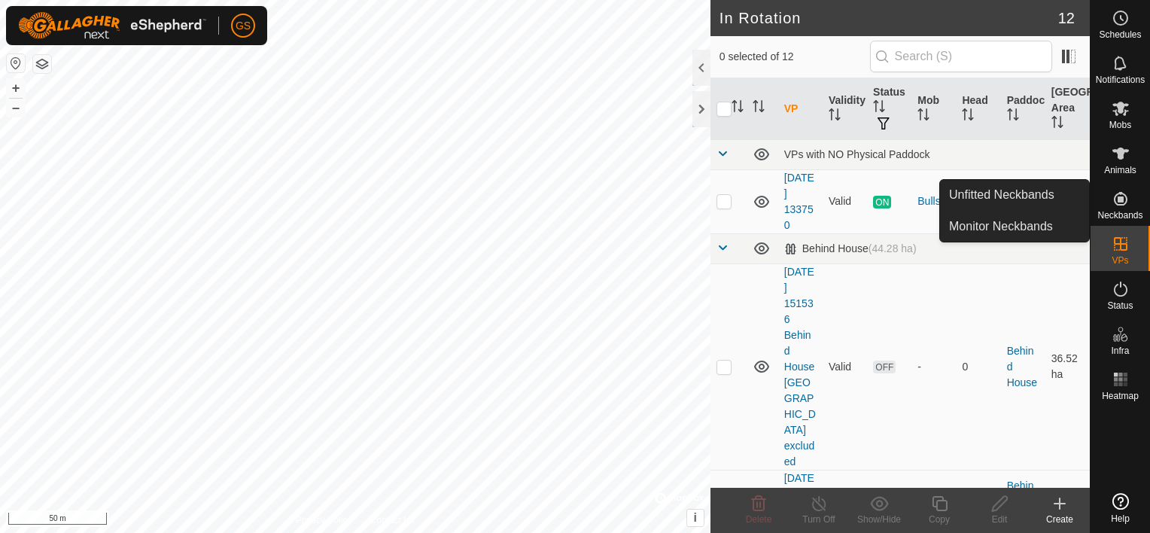
click at [1119, 205] on icon at bounding box center [1121, 199] width 14 height 14
click at [1006, 196] on link "Unfitted Neckbands" at bounding box center [1014, 195] width 149 height 30
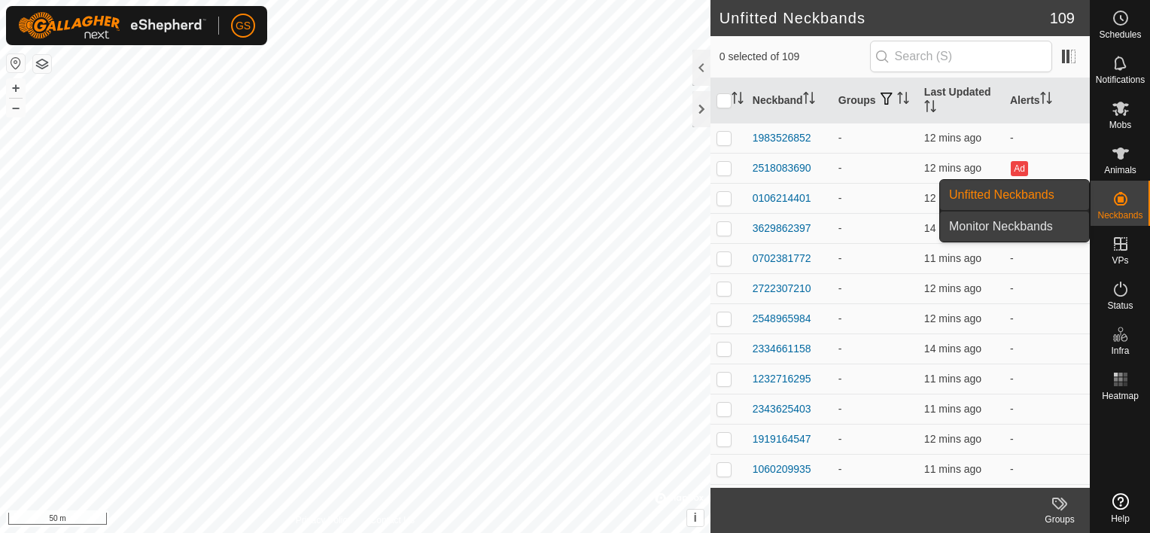
click at [993, 226] on link "Monitor Neckbands" at bounding box center [1014, 227] width 149 height 30
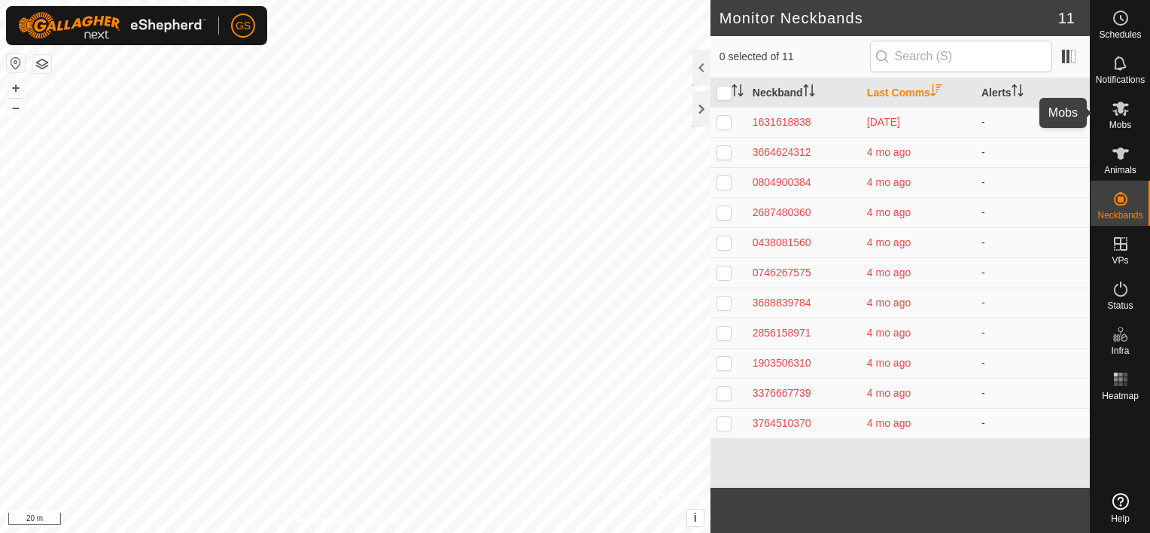
click at [1114, 112] on icon at bounding box center [1121, 108] width 18 height 18
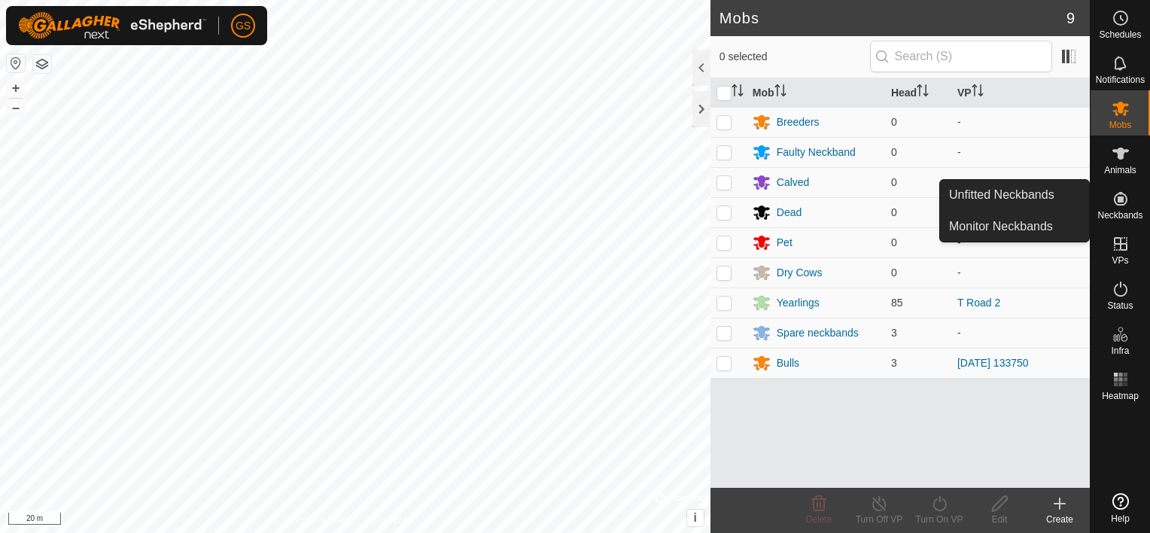
click at [1135, 205] on div "Neckbands" at bounding box center [1120, 203] width 59 height 45
click at [1025, 219] on link "Monitor Neckbands" at bounding box center [1014, 227] width 149 height 30
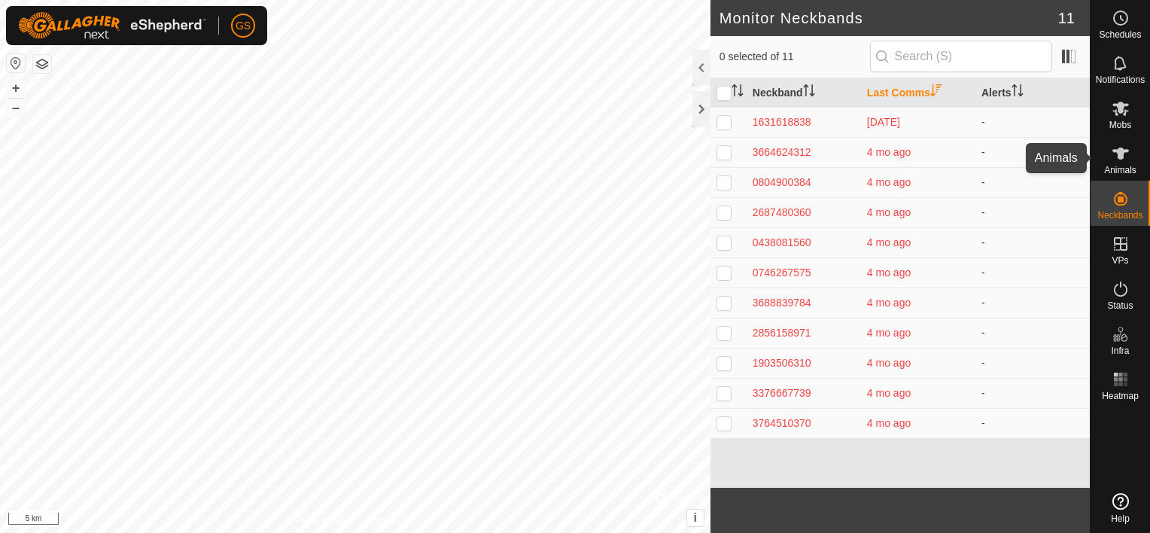
click at [1123, 160] on icon at bounding box center [1121, 154] width 18 height 18
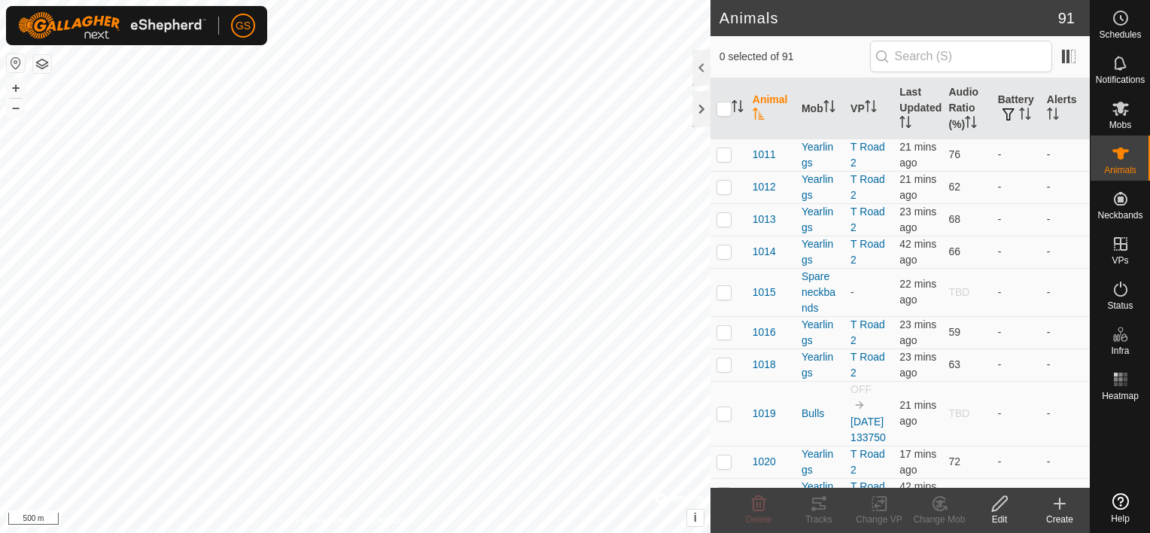
click at [45, 71] on button "button" at bounding box center [42, 64] width 18 height 18
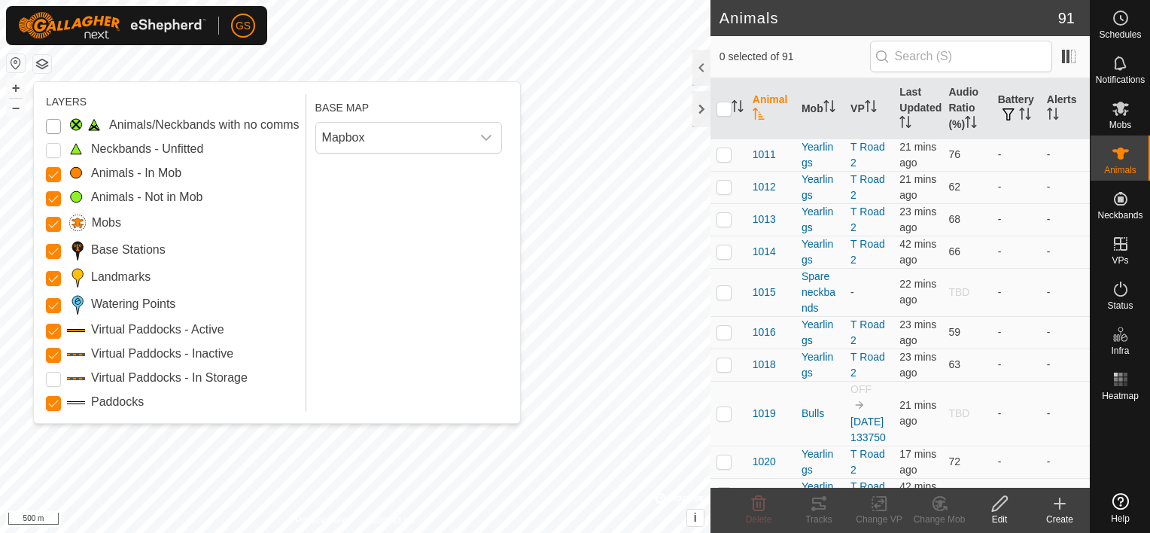
click at [51, 125] on Issue "Animals/Neckbands with no comms" at bounding box center [53, 126] width 15 height 15
click at [48, 148] on Unfitted "Neckbands - Unfitted" at bounding box center [53, 150] width 15 height 15
click at [54, 378] on Storage "Virtual Paddocks - In Storage" at bounding box center [53, 379] width 15 height 15
click at [54, 377] on Storage "Virtual Paddocks - In Storage" at bounding box center [53, 379] width 15 height 15
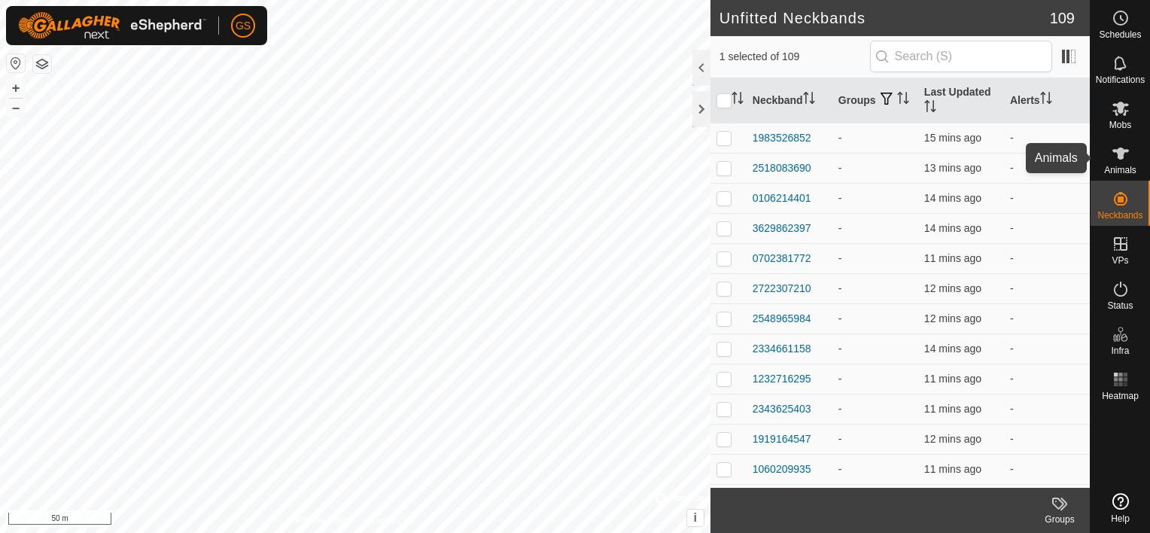
click at [1127, 154] on icon at bounding box center [1121, 154] width 18 height 18
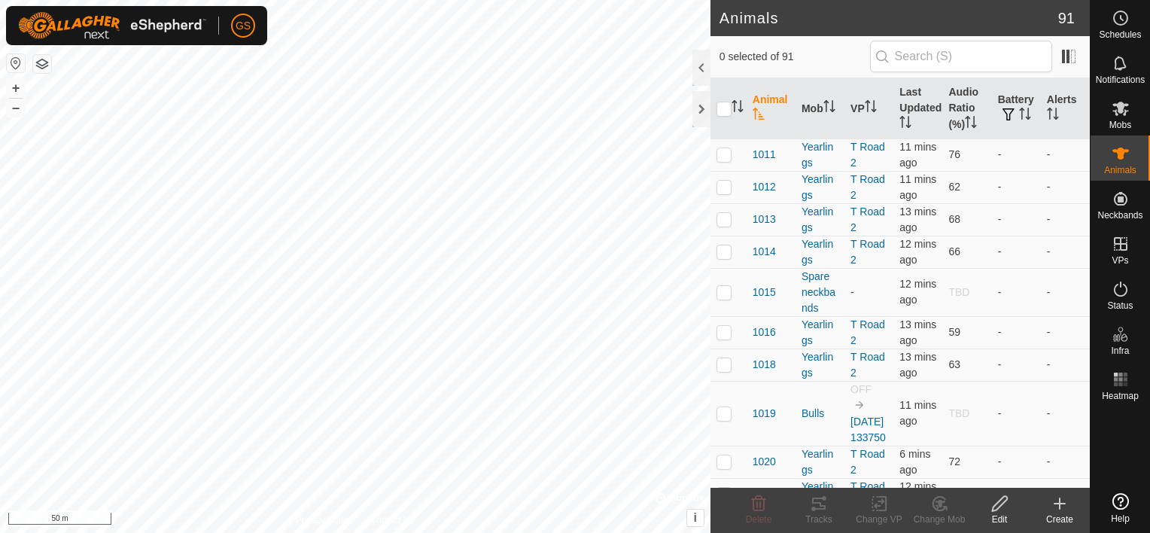
click at [47, 66] on button "button" at bounding box center [42, 64] width 18 height 18
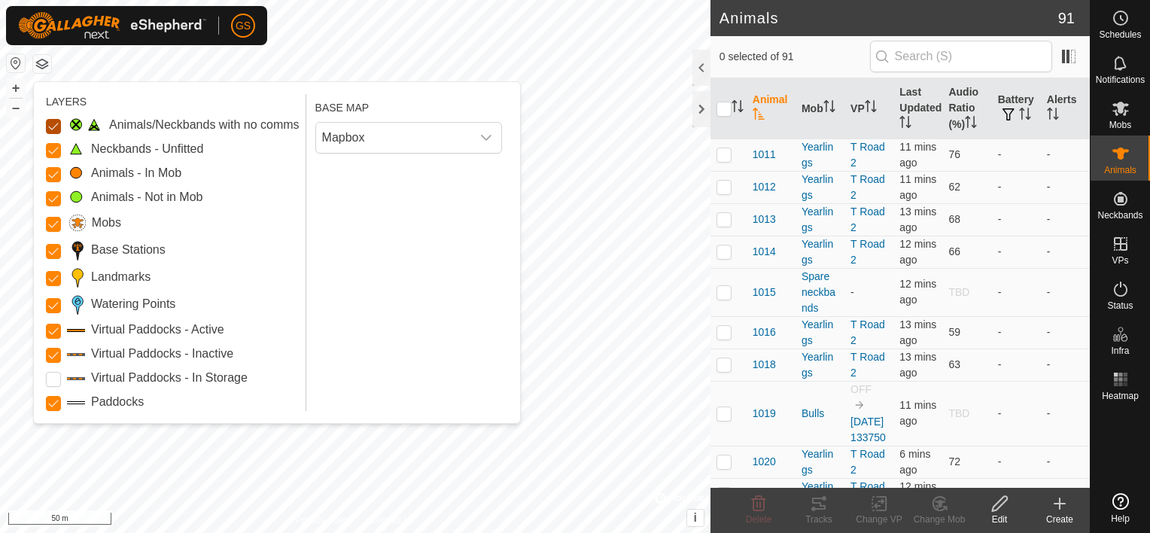
click at [57, 124] on Issue "Animals/Neckbands with no comms" at bounding box center [53, 126] width 15 height 15
click at [50, 148] on Unfitted "Neckbands - Unfitted" at bounding box center [53, 150] width 15 height 15
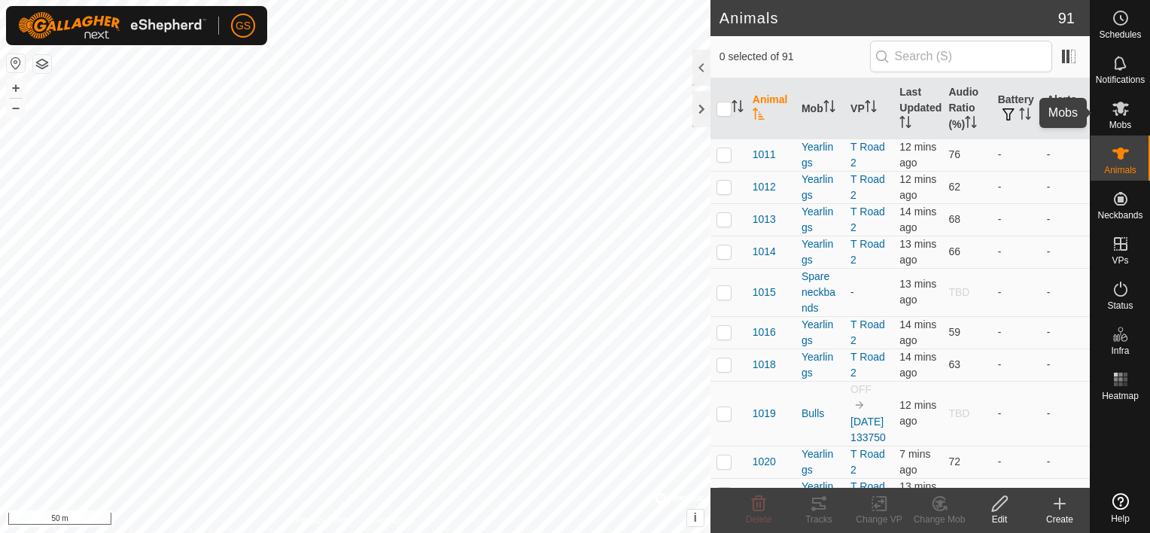
click at [1129, 117] on es-mob-svg-icon at bounding box center [1120, 108] width 27 height 24
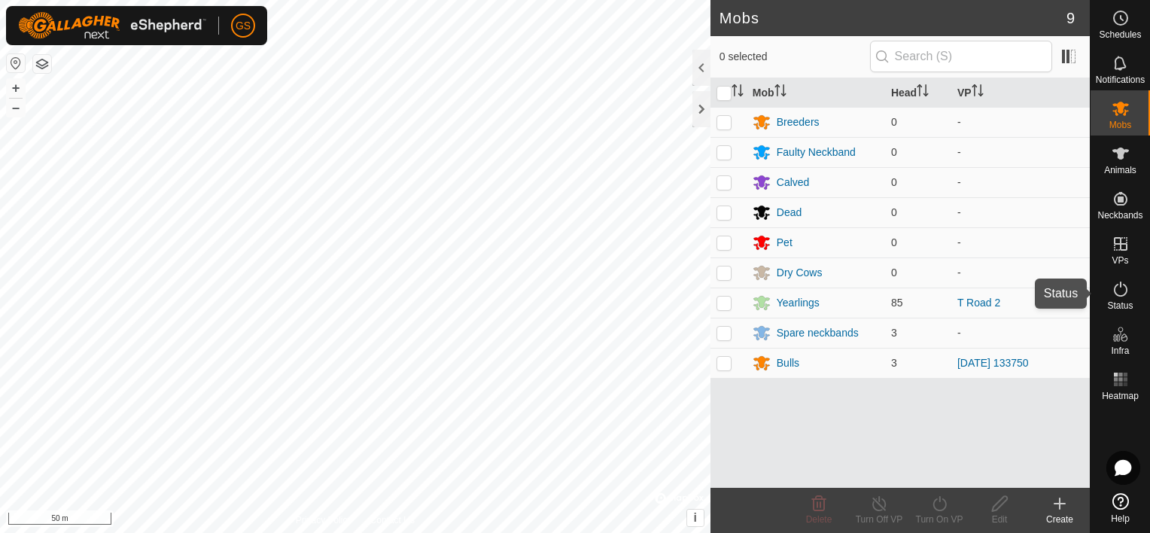
click at [1122, 296] on icon at bounding box center [1121, 289] width 18 height 18
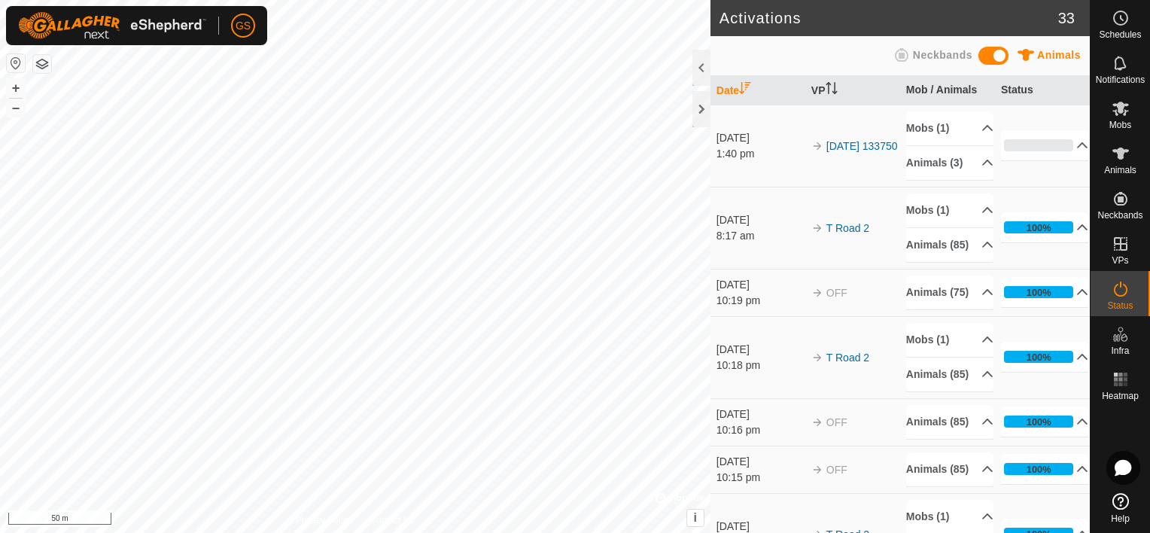
click at [994, 54] on span at bounding box center [994, 56] width 30 height 18
